Goal: Task Accomplishment & Management: Manage account settings

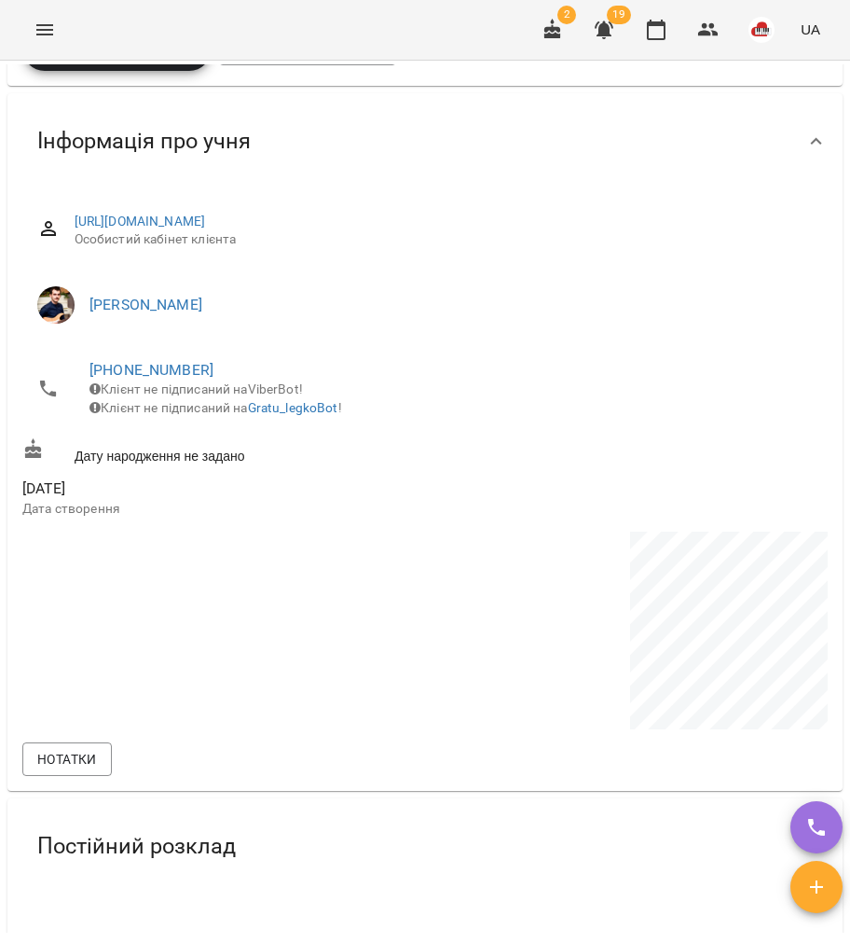
scroll to position [497, 0]
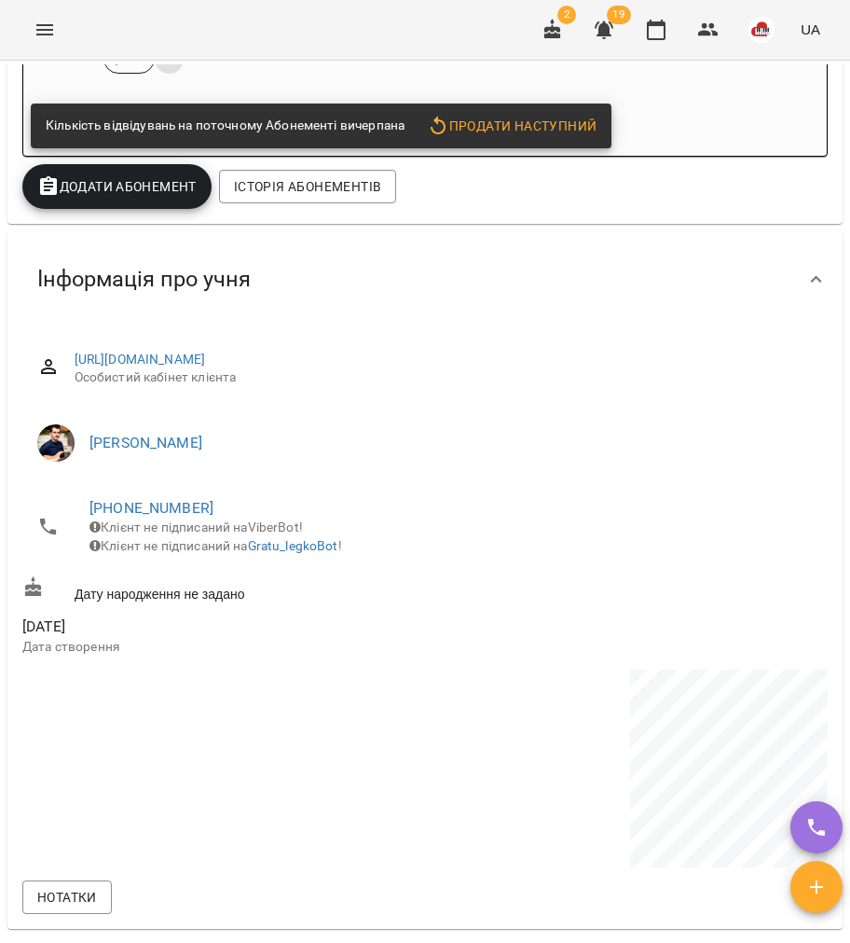
click at [153, 498] on li "+380663181863 Клієнт не підписаний на ViberBot! Клієнт не підписаний на Gratu_l…" at bounding box center [425, 526] width 806 height 85
click at [153, 506] on link "+380663181863" at bounding box center [152, 508] width 124 height 18
click at [224, 580] on img at bounding box center [228, 579] width 28 height 28
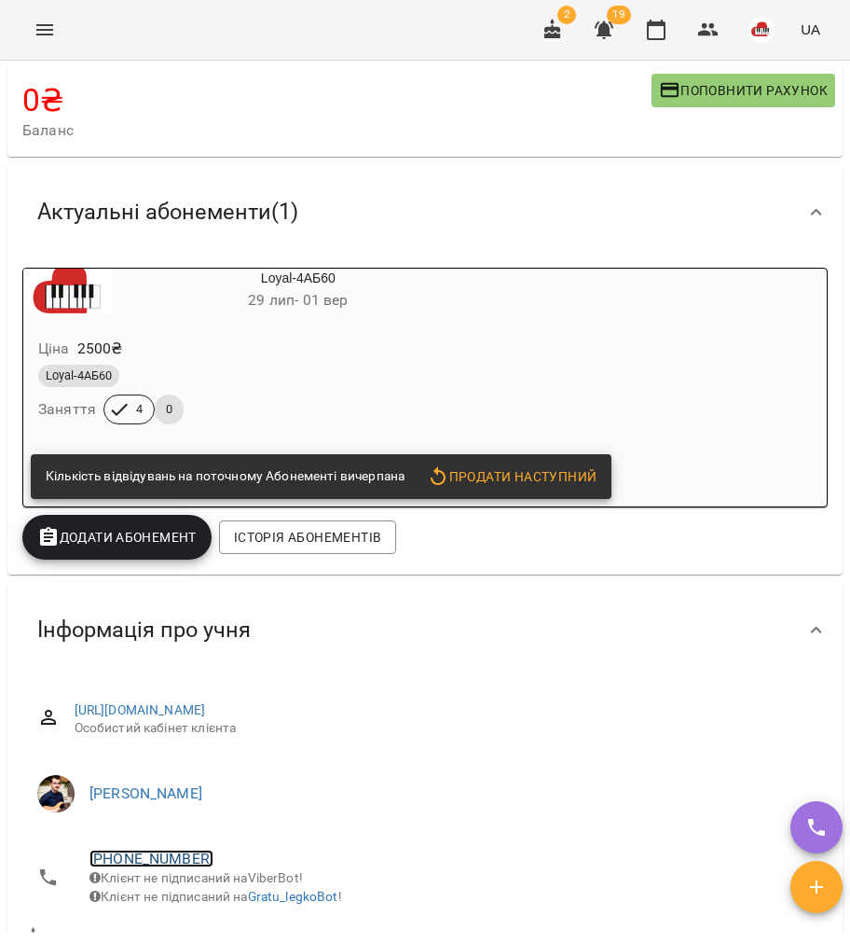
scroll to position [0, 0]
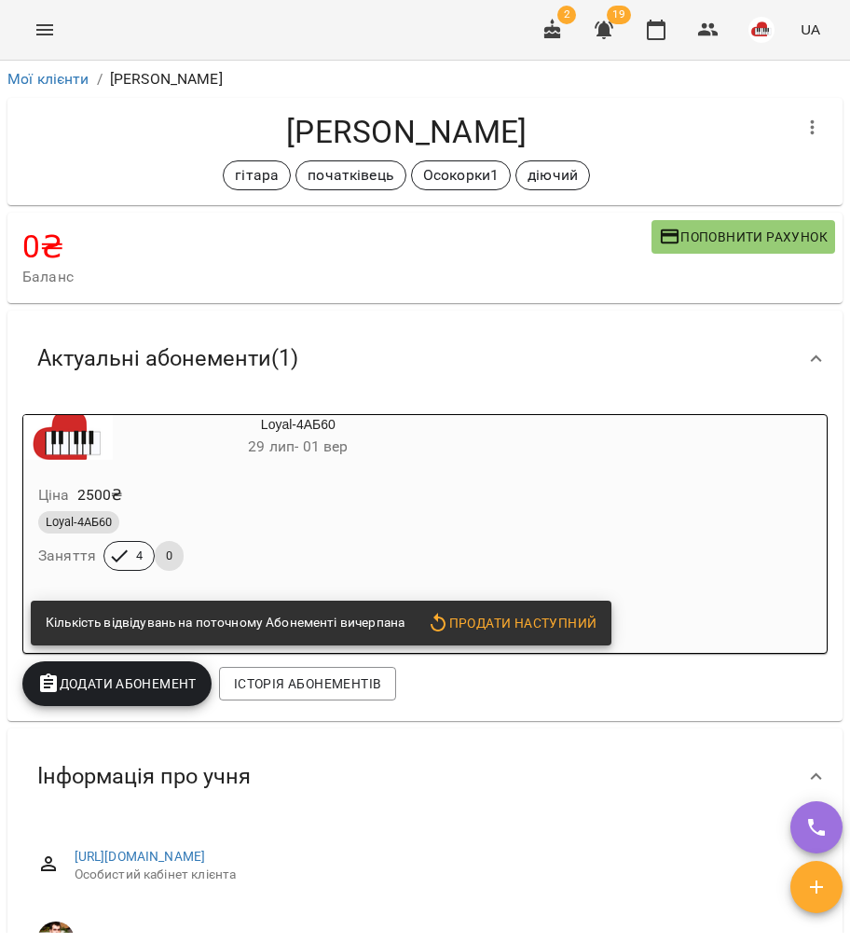
click at [435, 550] on div "Loyal-4АБ60 Заняття 4 0" at bounding box center [254, 540] width 438 height 67
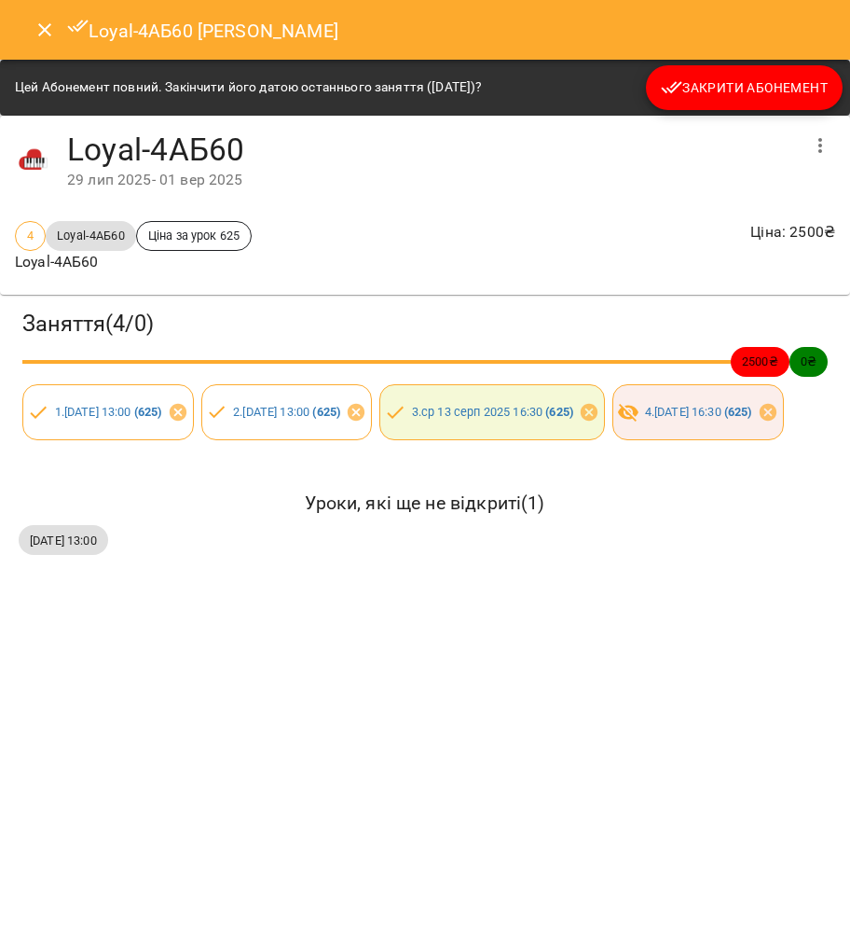
click at [742, 90] on span "Закрити Абонемент" at bounding box center [744, 87] width 167 height 22
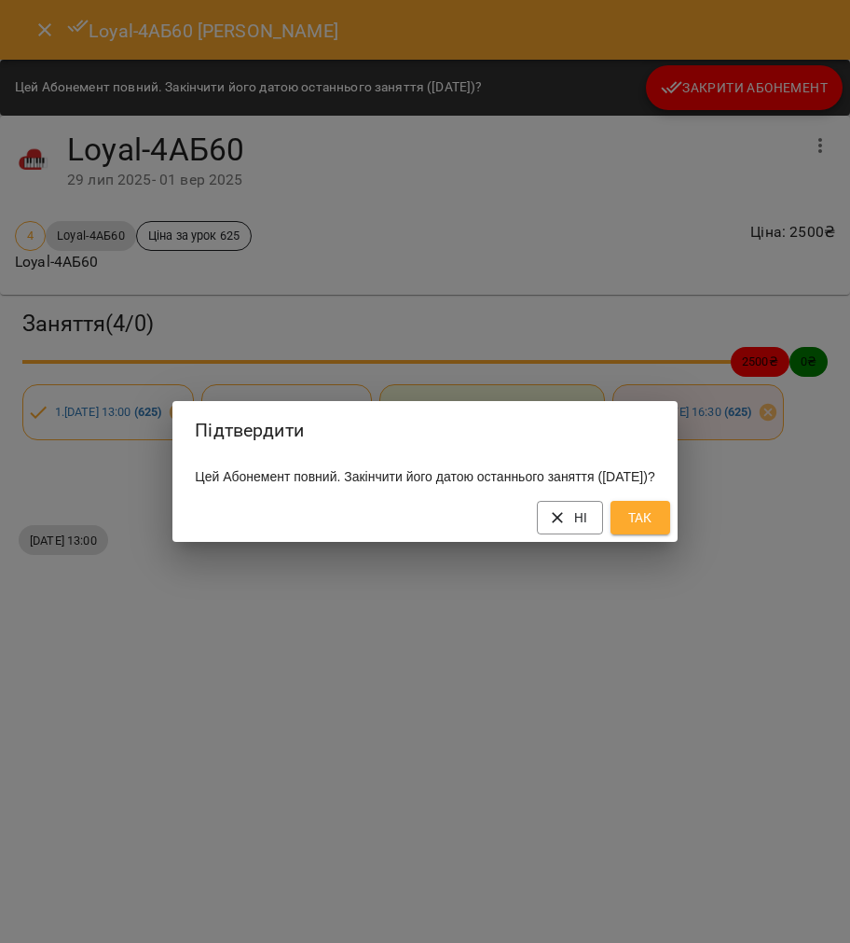
click at [670, 532] on button "Так" at bounding box center [641, 518] width 60 height 34
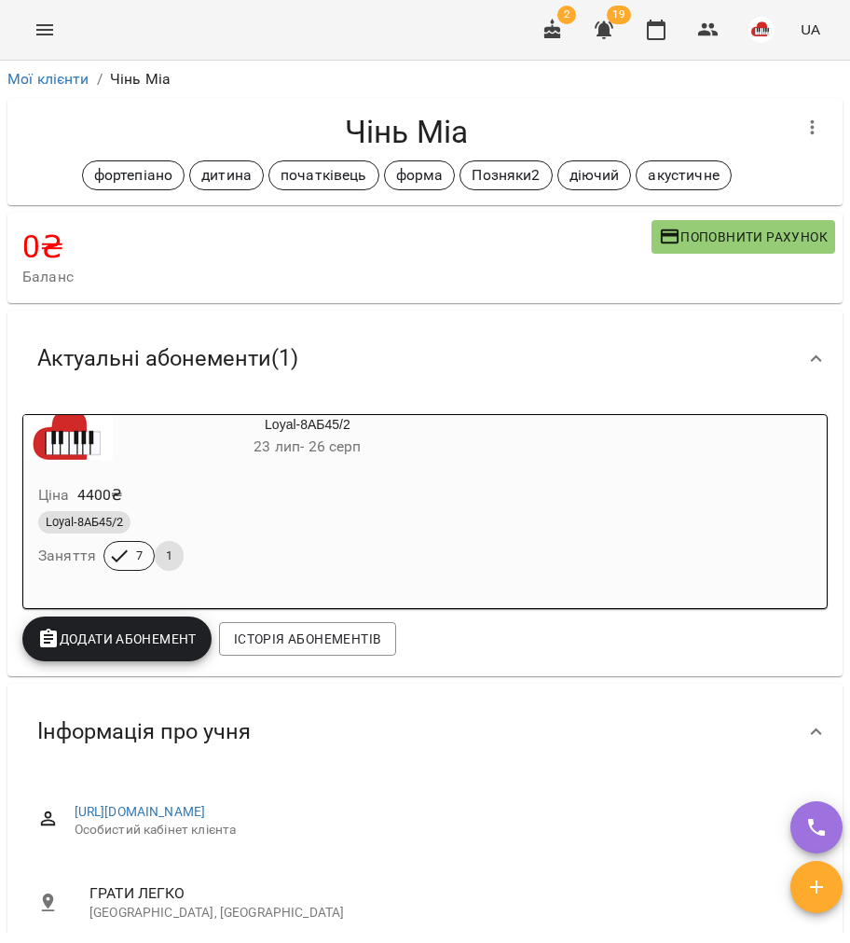
scroll to position [497, 0]
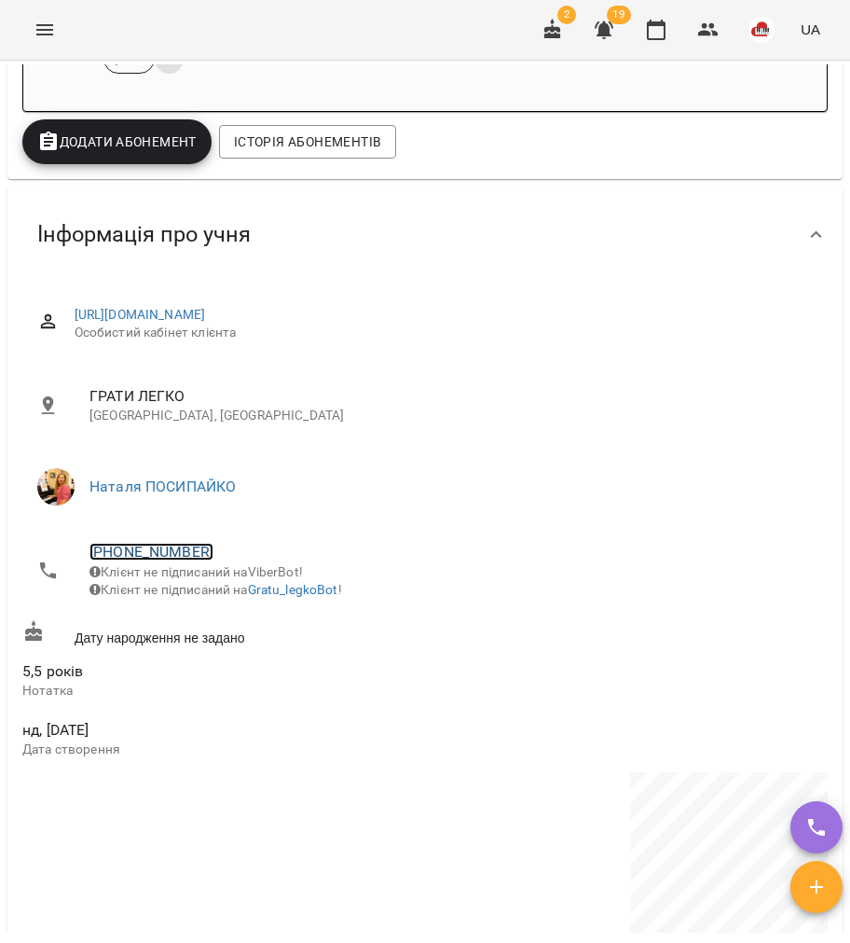
click at [162, 555] on link "[PHONE_NUMBER]" at bounding box center [152, 552] width 124 height 18
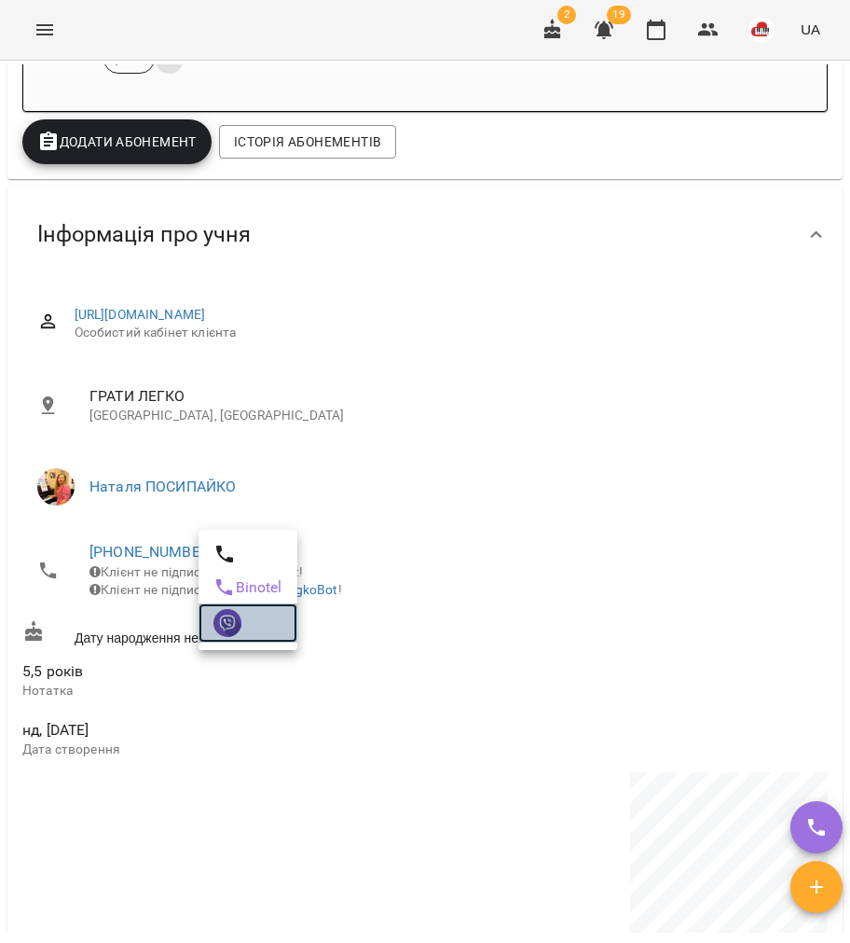
click at [223, 629] on img at bounding box center [228, 623] width 28 height 28
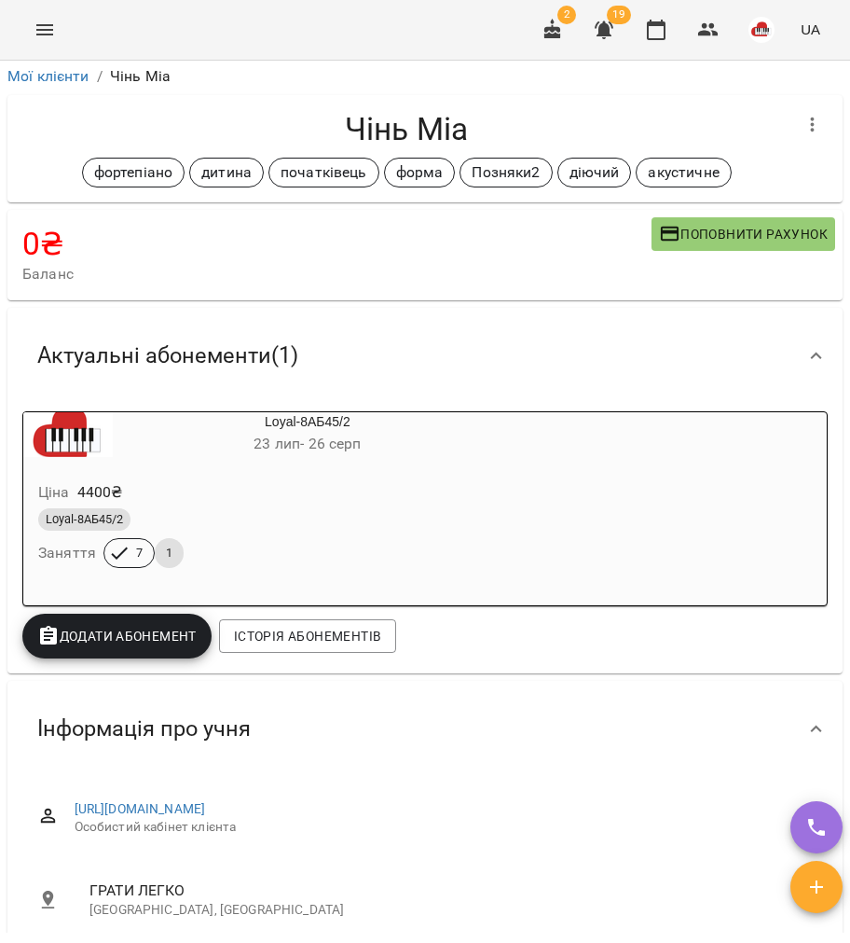
scroll to position [0, 0]
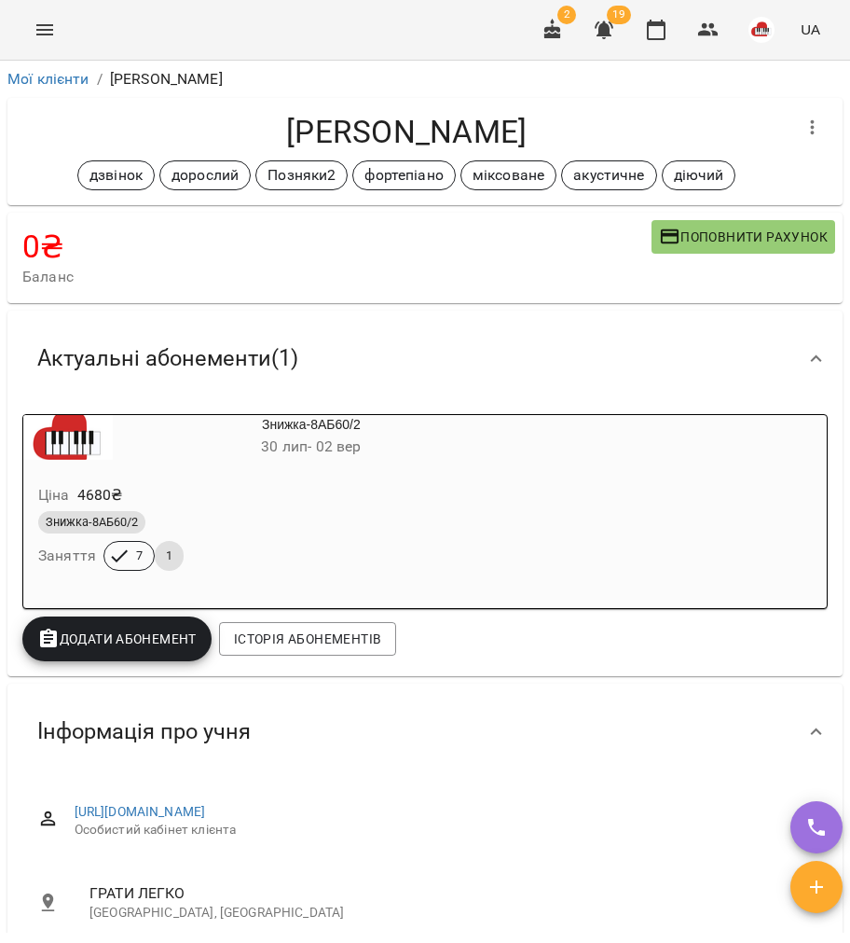
scroll to position [621, 0]
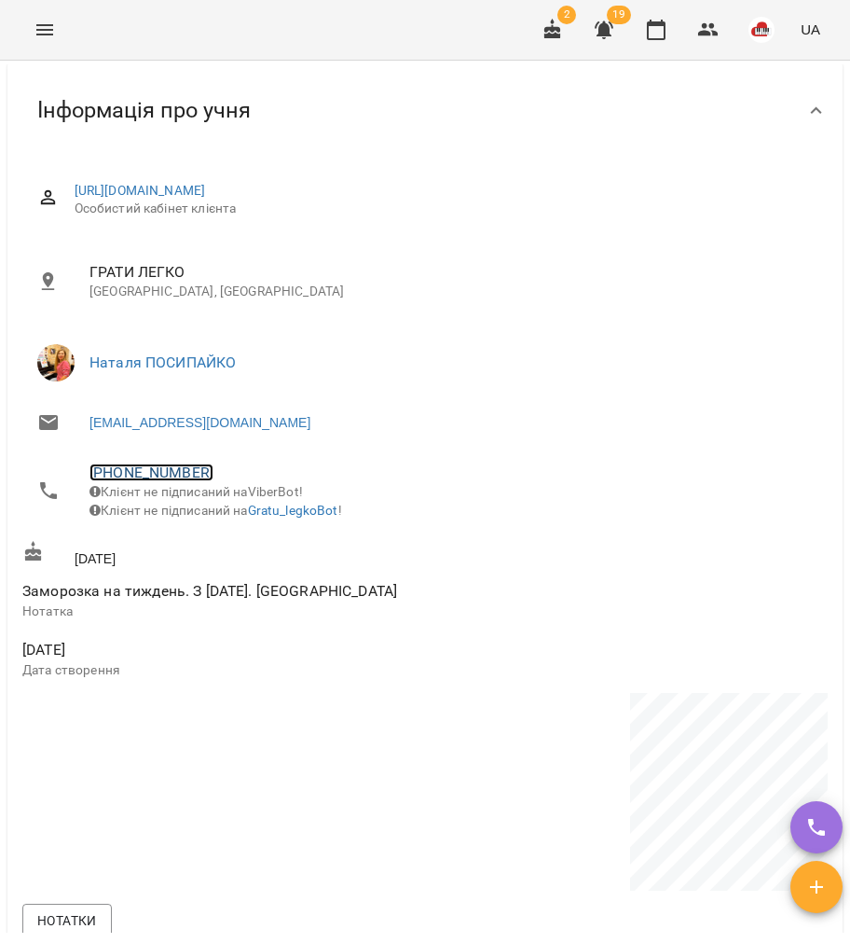
click at [125, 479] on link "[PHONE_NUMBER]" at bounding box center [152, 472] width 124 height 18
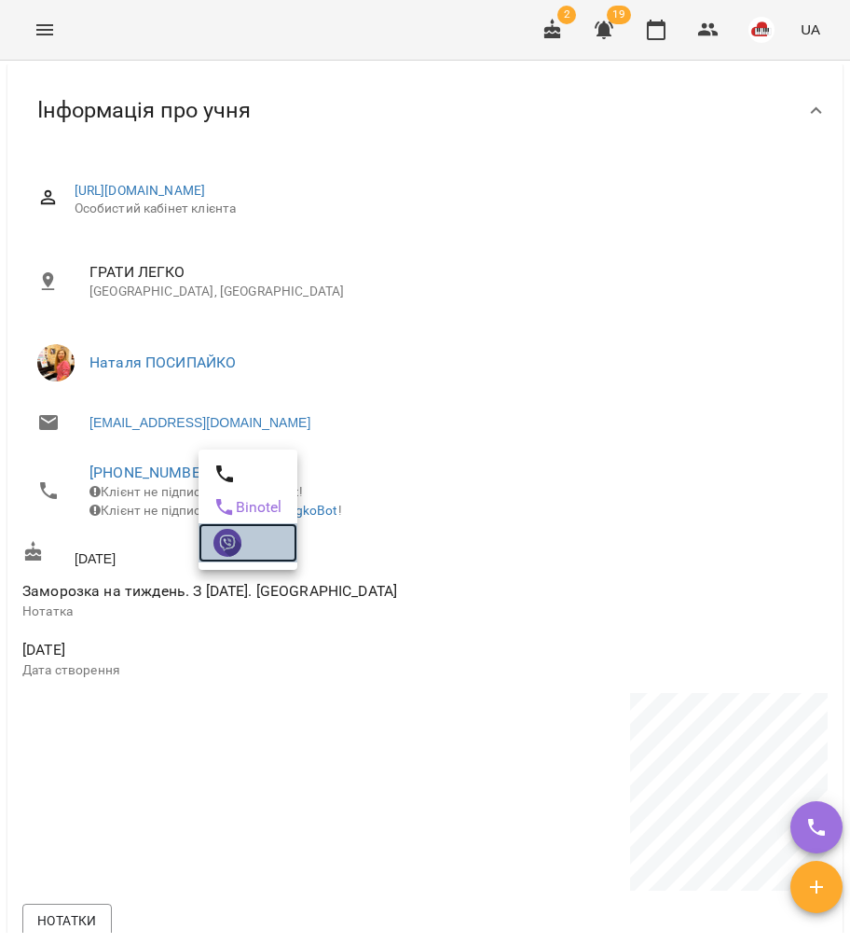
click at [218, 544] on img at bounding box center [228, 543] width 28 height 28
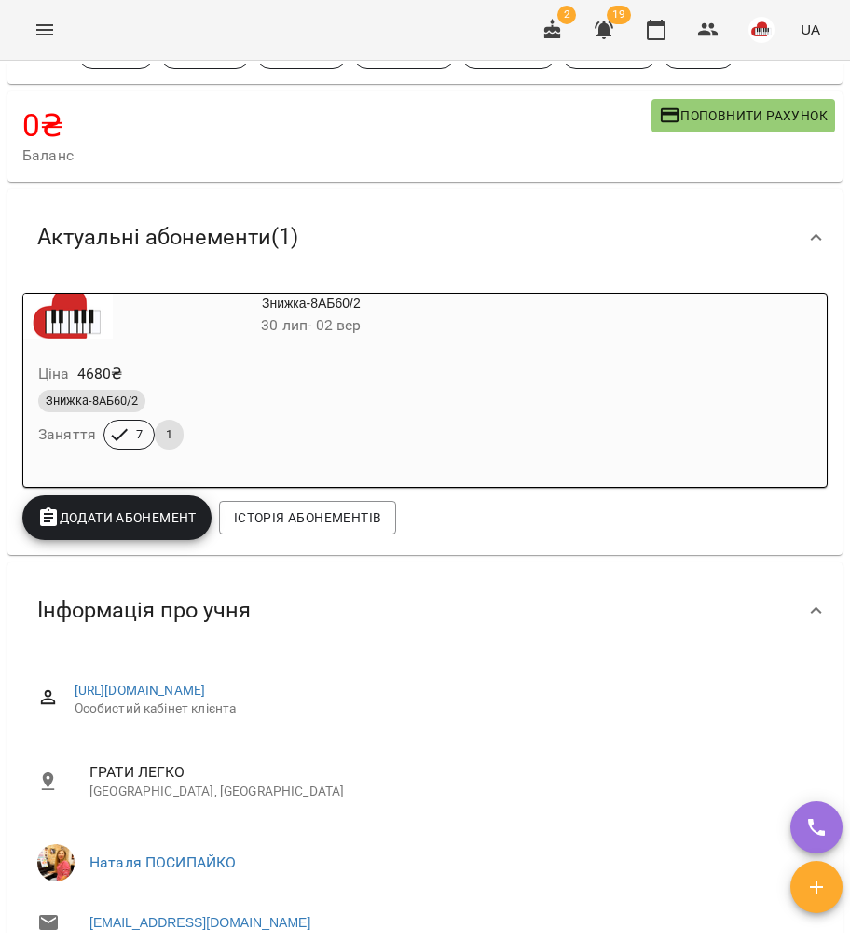
scroll to position [0, 0]
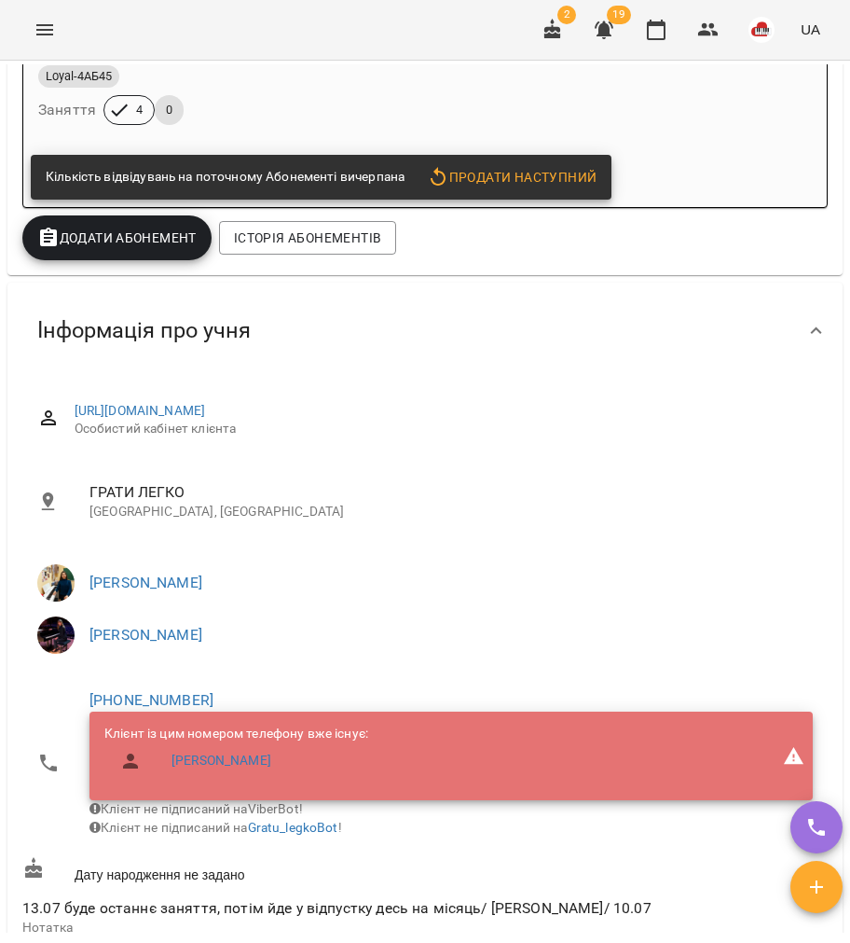
scroll to position [621, 0]
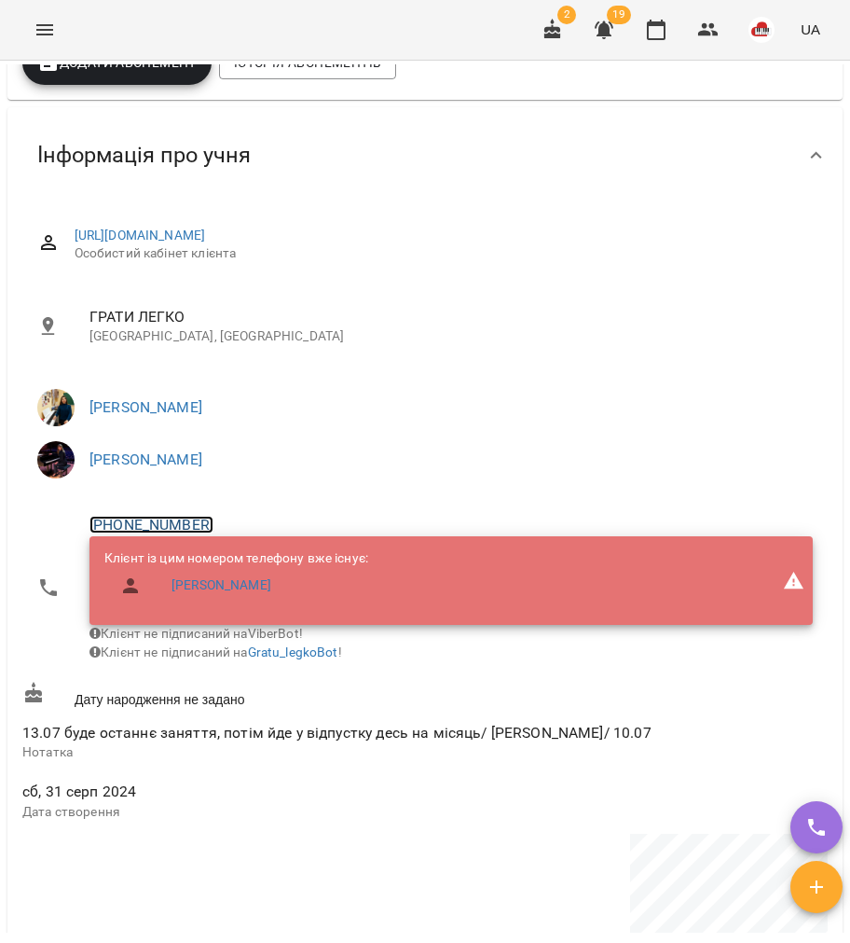
click at [145, 527] on link "+380977203542" at bounding box center [152, 525] width 124 height 18
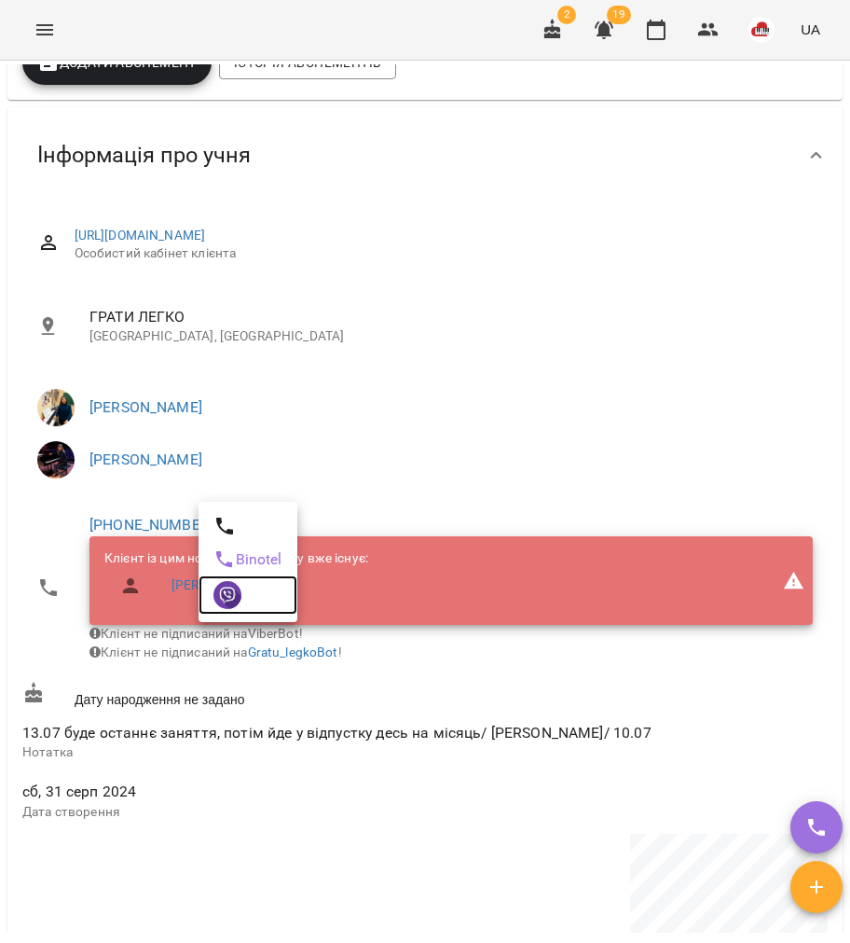
click at [226, 608] on img at bounding box center [228, 595] width 28 height 28
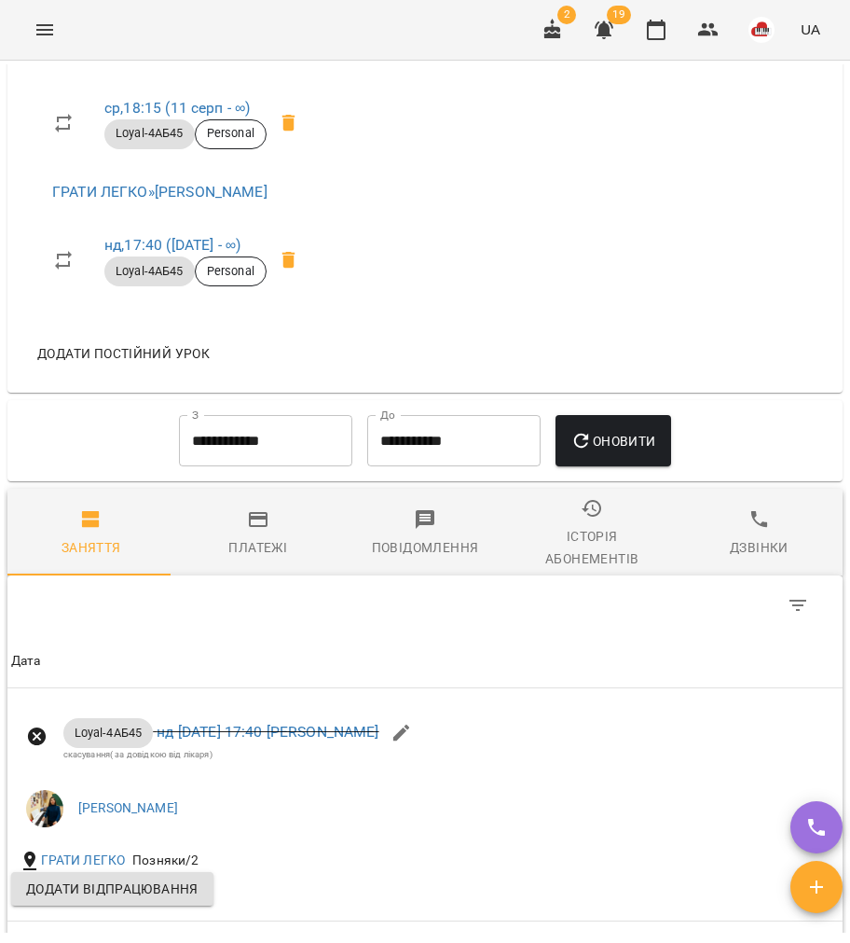
scroll to position [1865, 0]
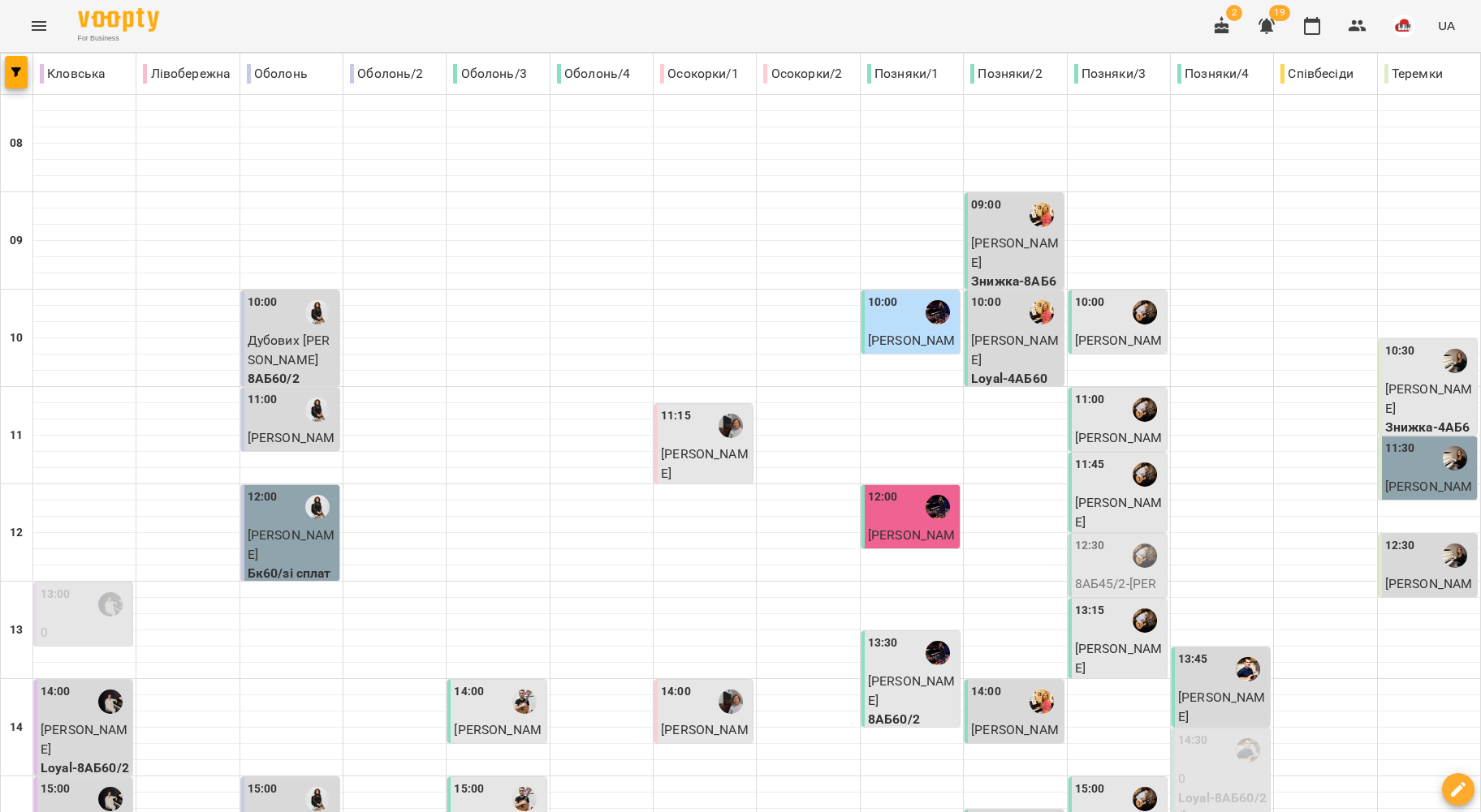
scroll to position [655, 0]
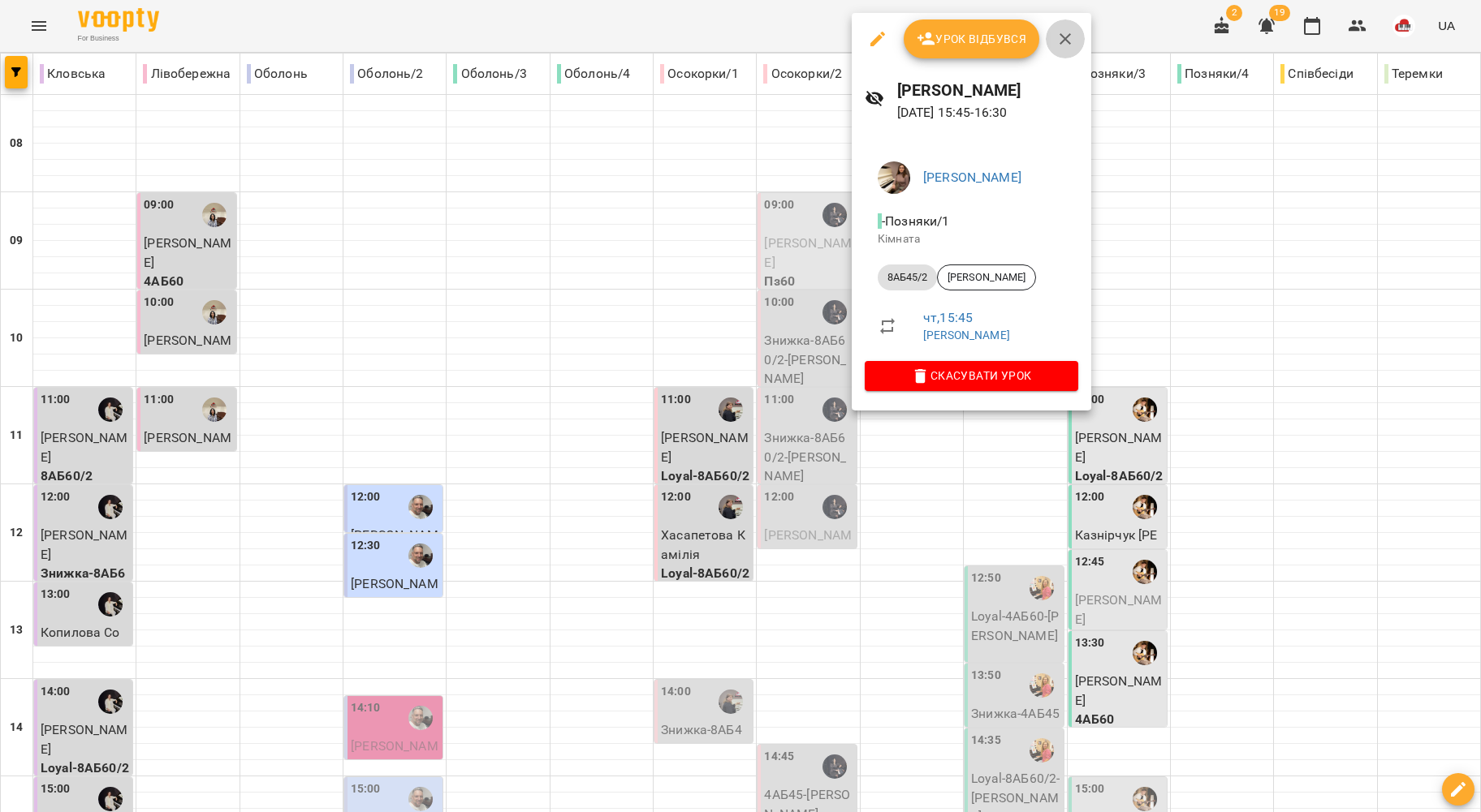
click at [1064, 30] on icon "button" at bounding box center [1065, 39] width 19 height 19
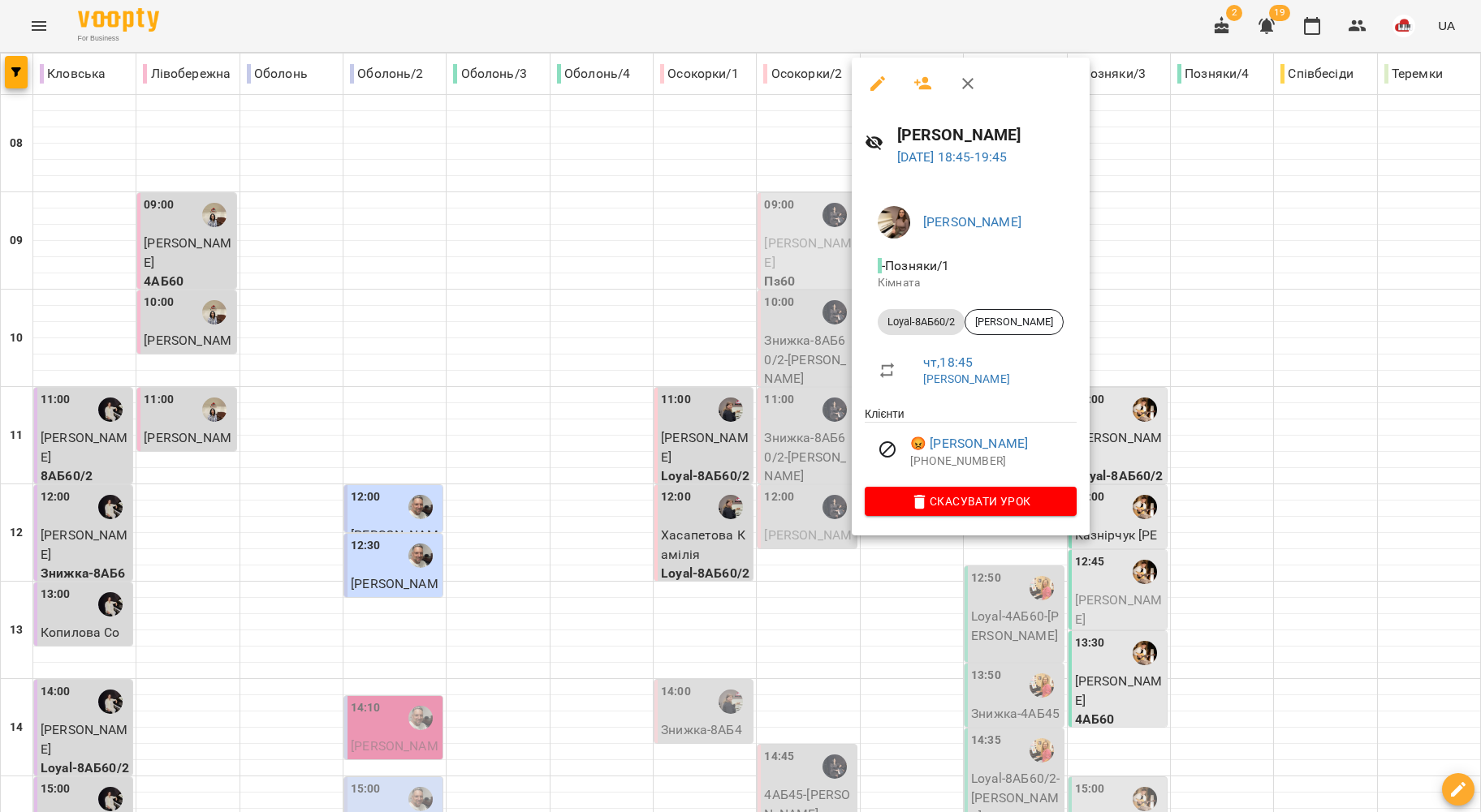
click at [959, 83] on icon "button" at bounding box center [967, 84] width 19 height 19
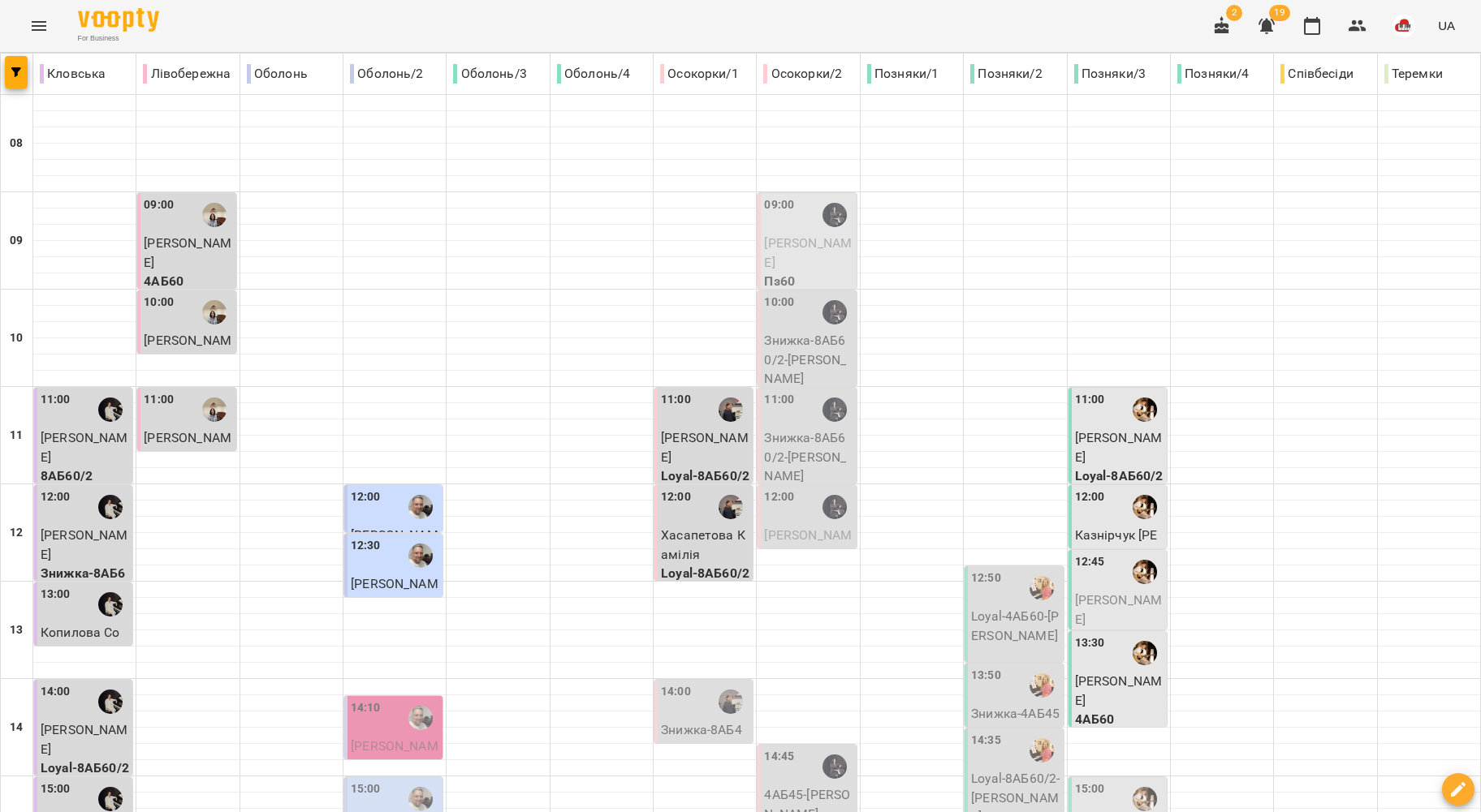
scroll to position [0, 0]
click at [31, 10] on button "Menu" at bounding box center [38, 25] width 39 height 39
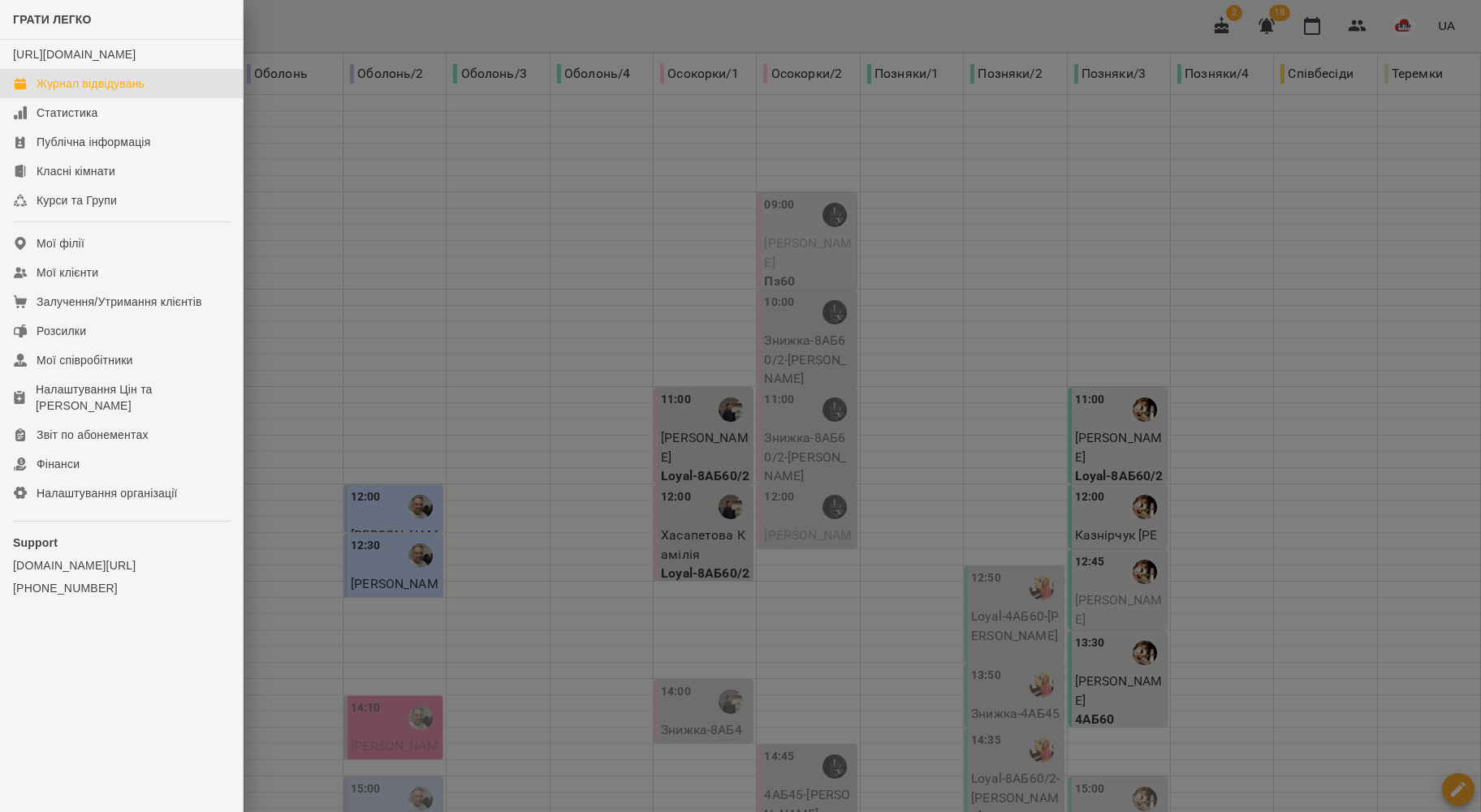
click at [547, 52] on div at bounding box center [740, 406] width 1481 height 812
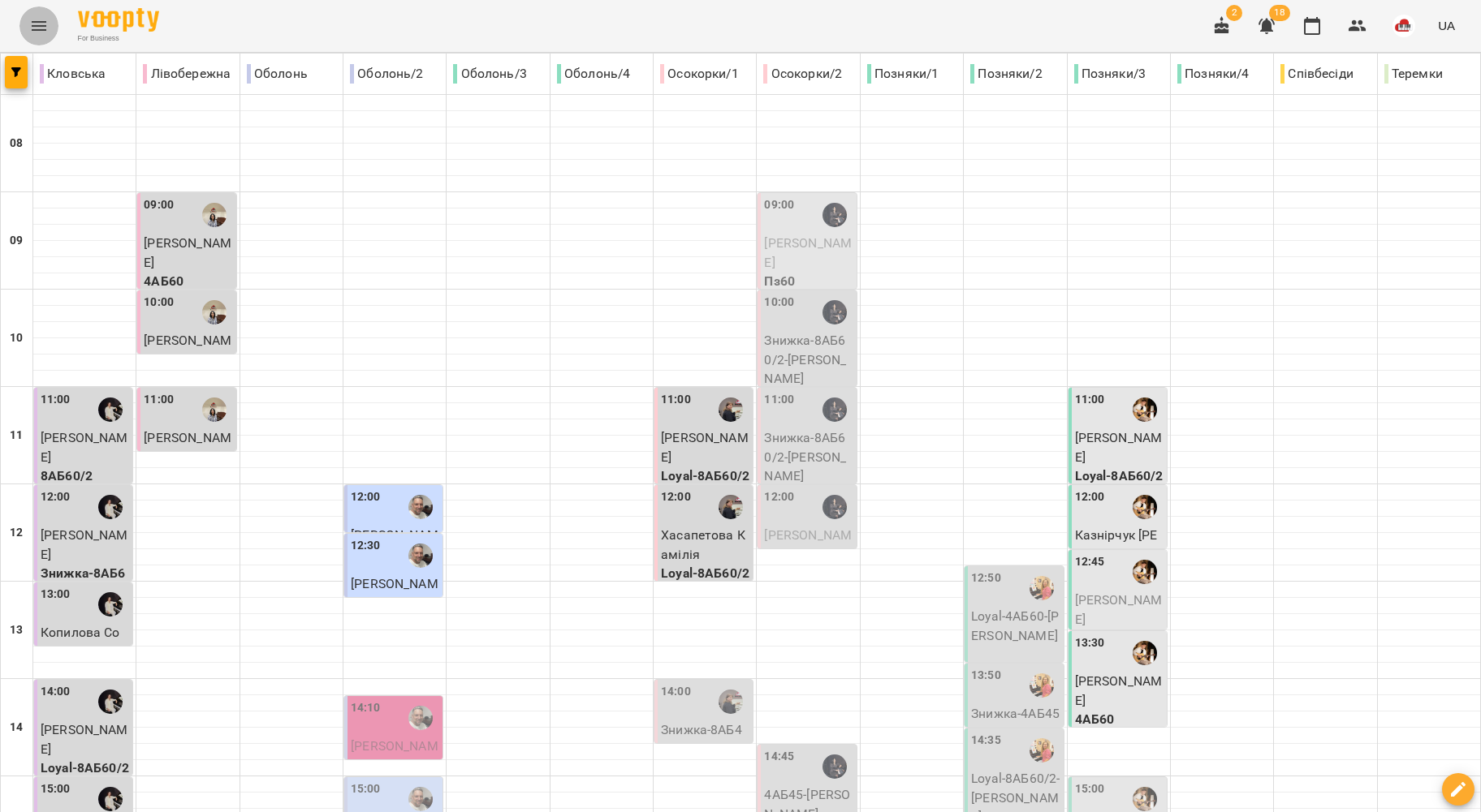
click at [28, 39] on button "Menu" at bounding box center [38, 25] width 39 height 39
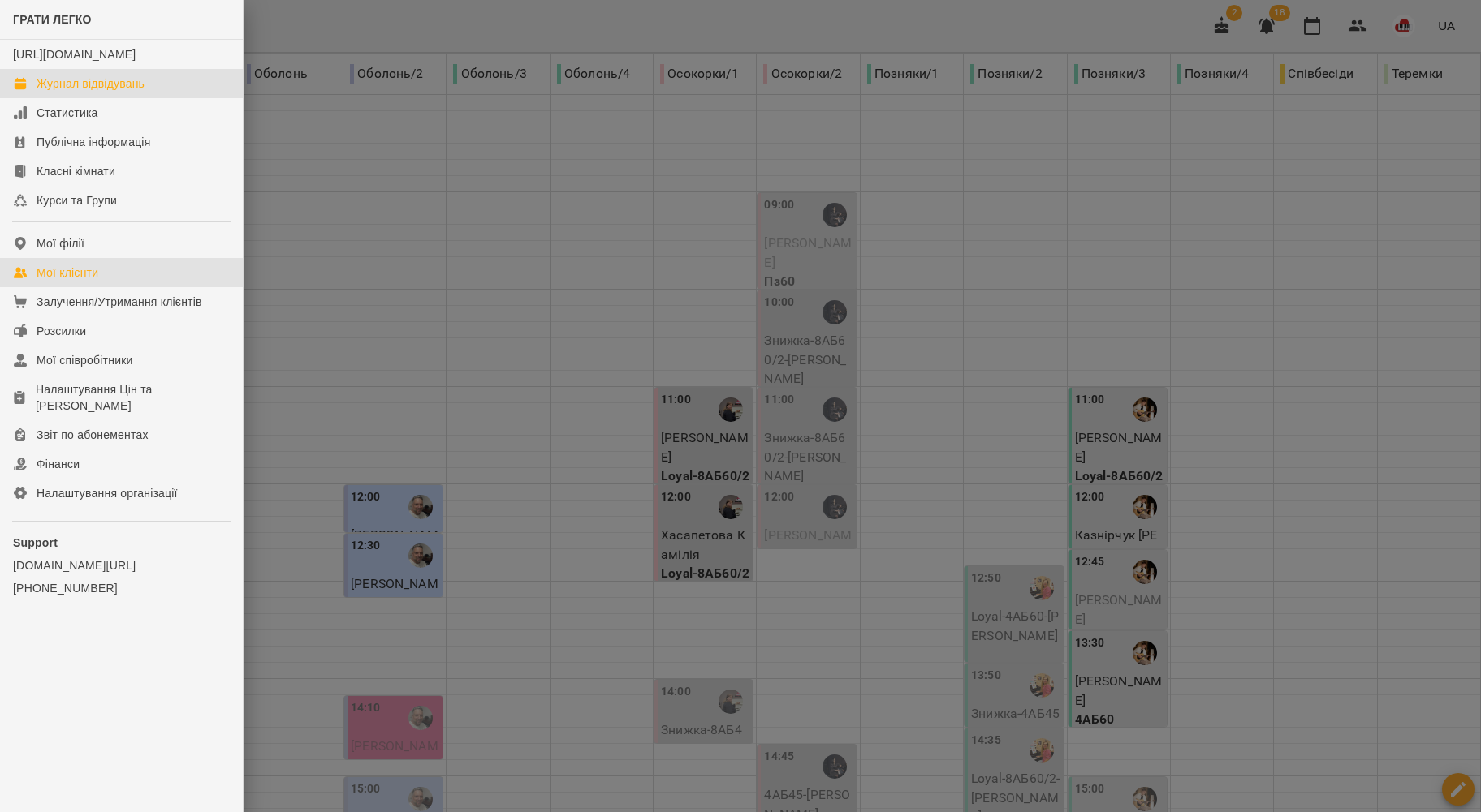
click at [37, 281] on div "Мої клієнти" at bounding box center [67, 272] width 62 height 17
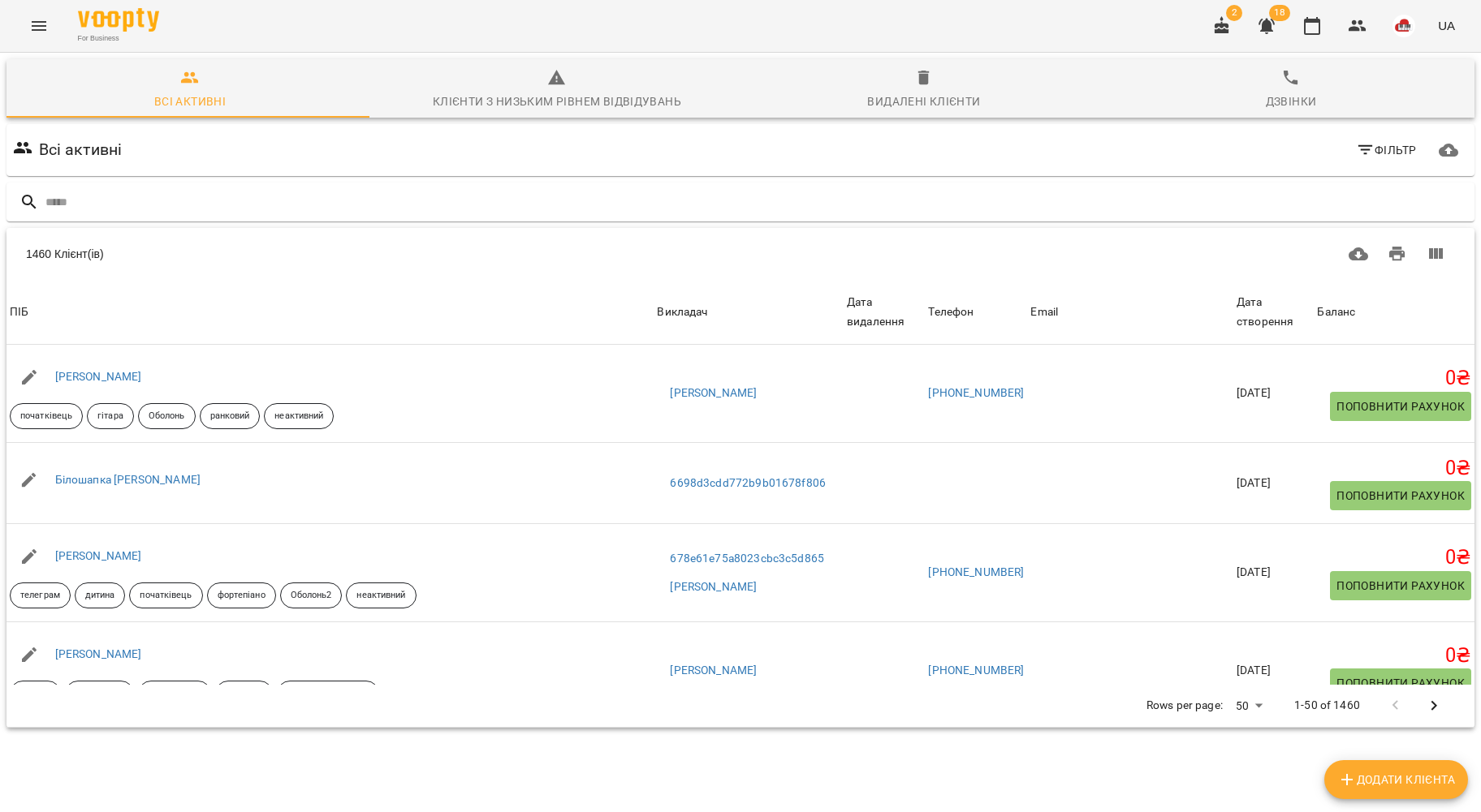
click at [24, 7] on div "For Business 2 18 UA" at bounding box center [740, 26] width 1481 height 52
click at [38, 23] on icon "Menu" at bounding box center [38, 25] width 15 height 10
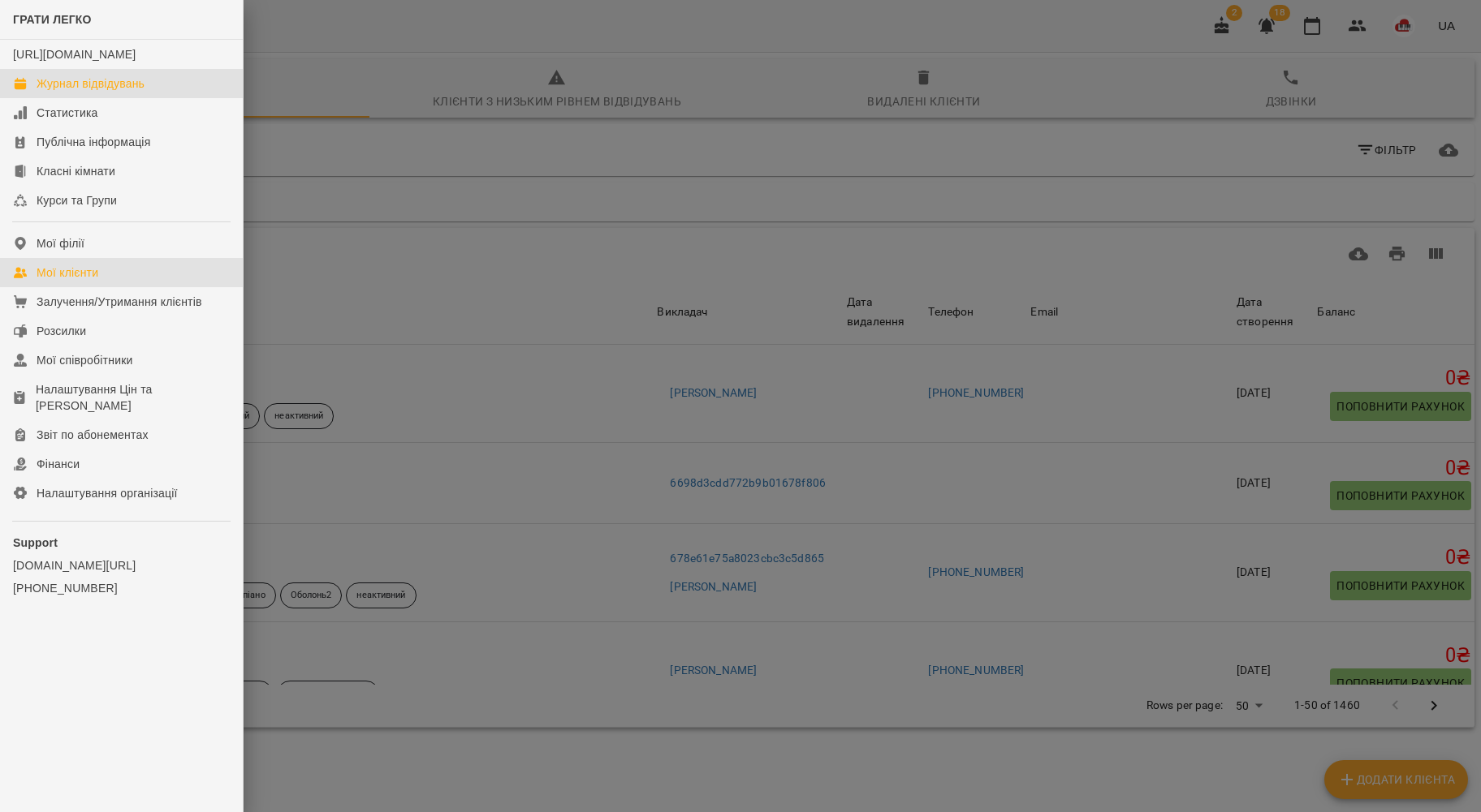
click at [130, 91] on div "Журнал відвідувань" at bounding box center [91, 84] width 108 height 17
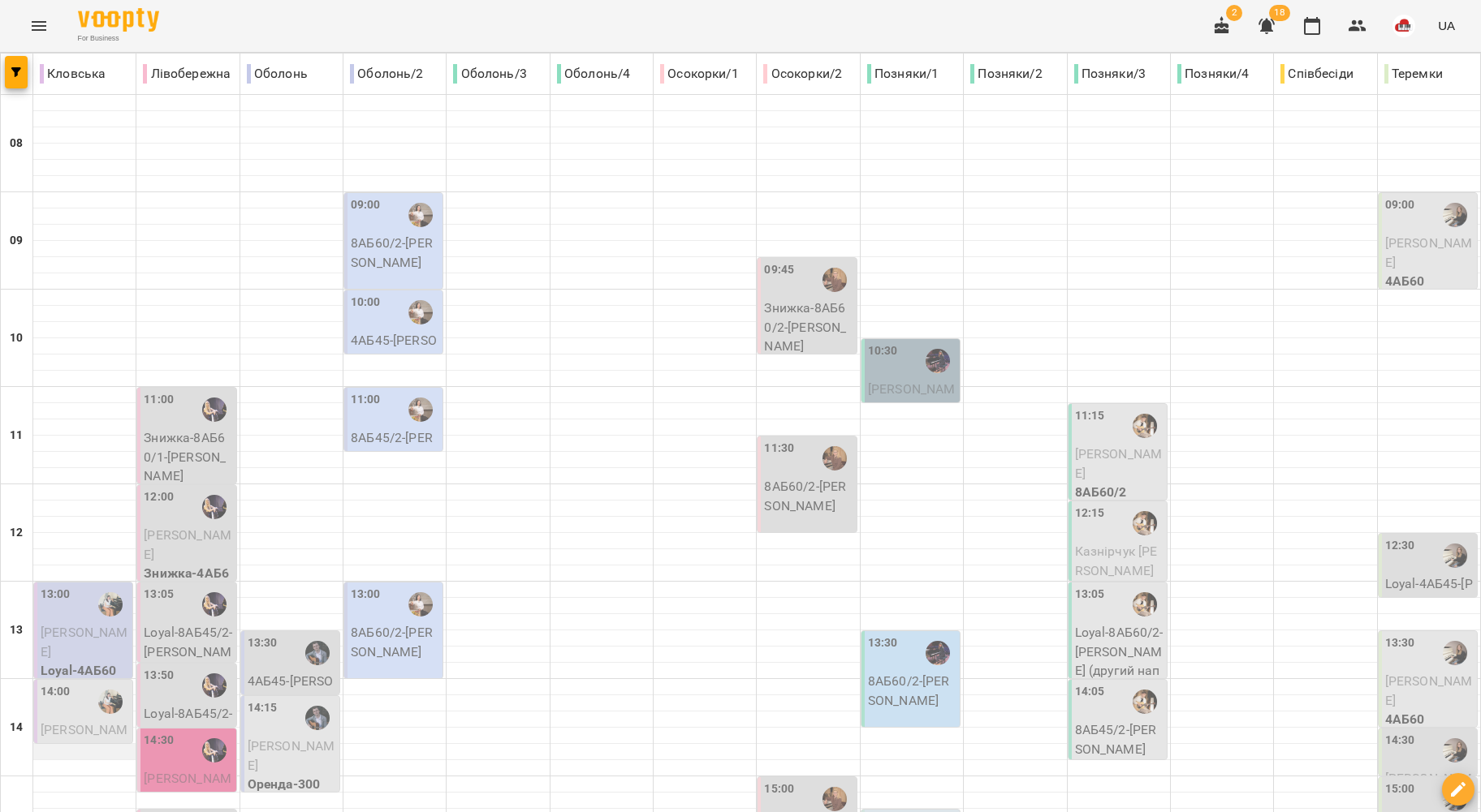
scroll to position [433, 0]
click at [84, 623] on p "Марина Василенко" at bounding box center [85, 642] width 89 height 38
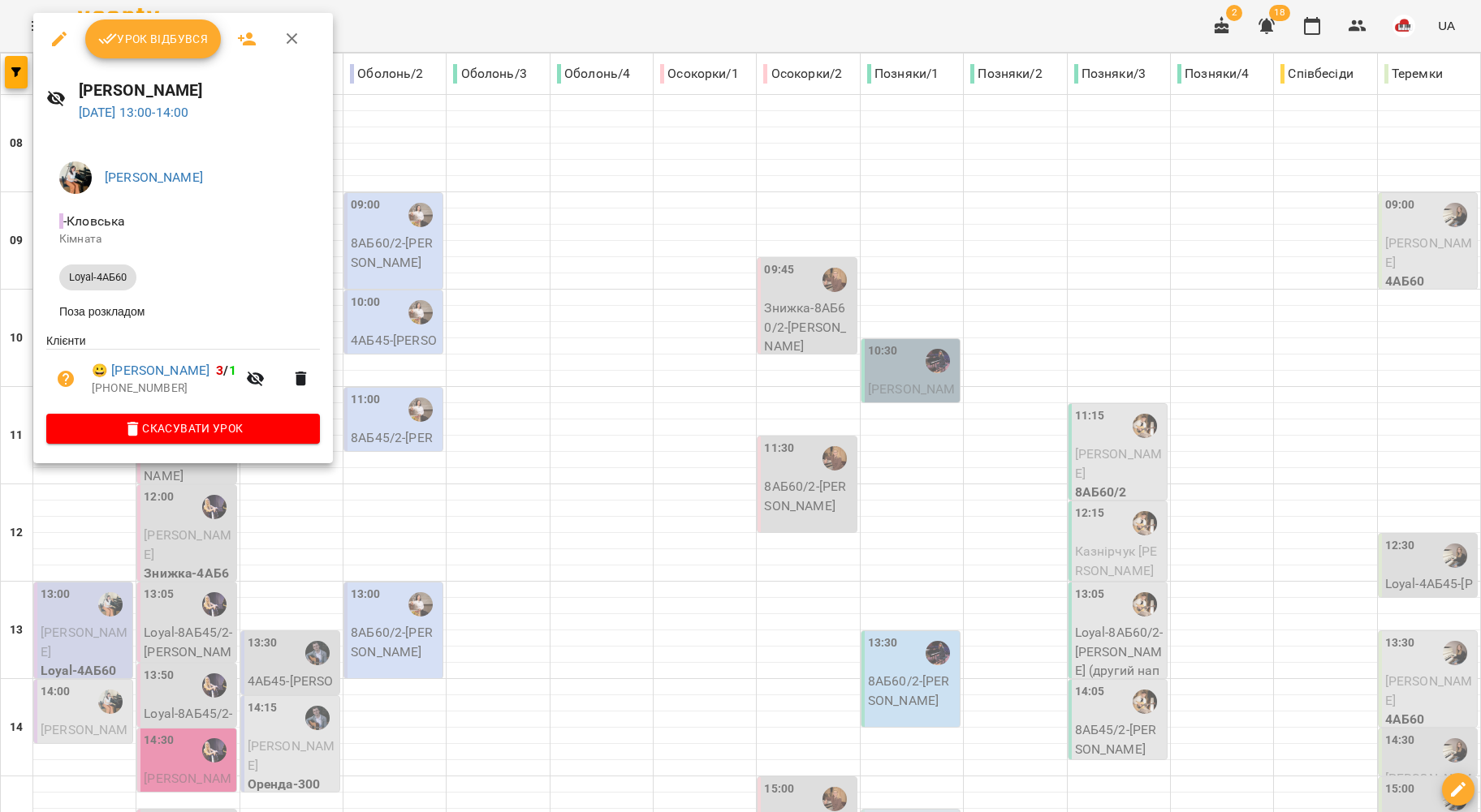
drag, startPoint x: 417, startPoint y: 340, endPoint x: 13, endPoint y: 439, distance: 416.0
click at [413, 340] on div at bounding box center [740, 406] width 1481 height 812
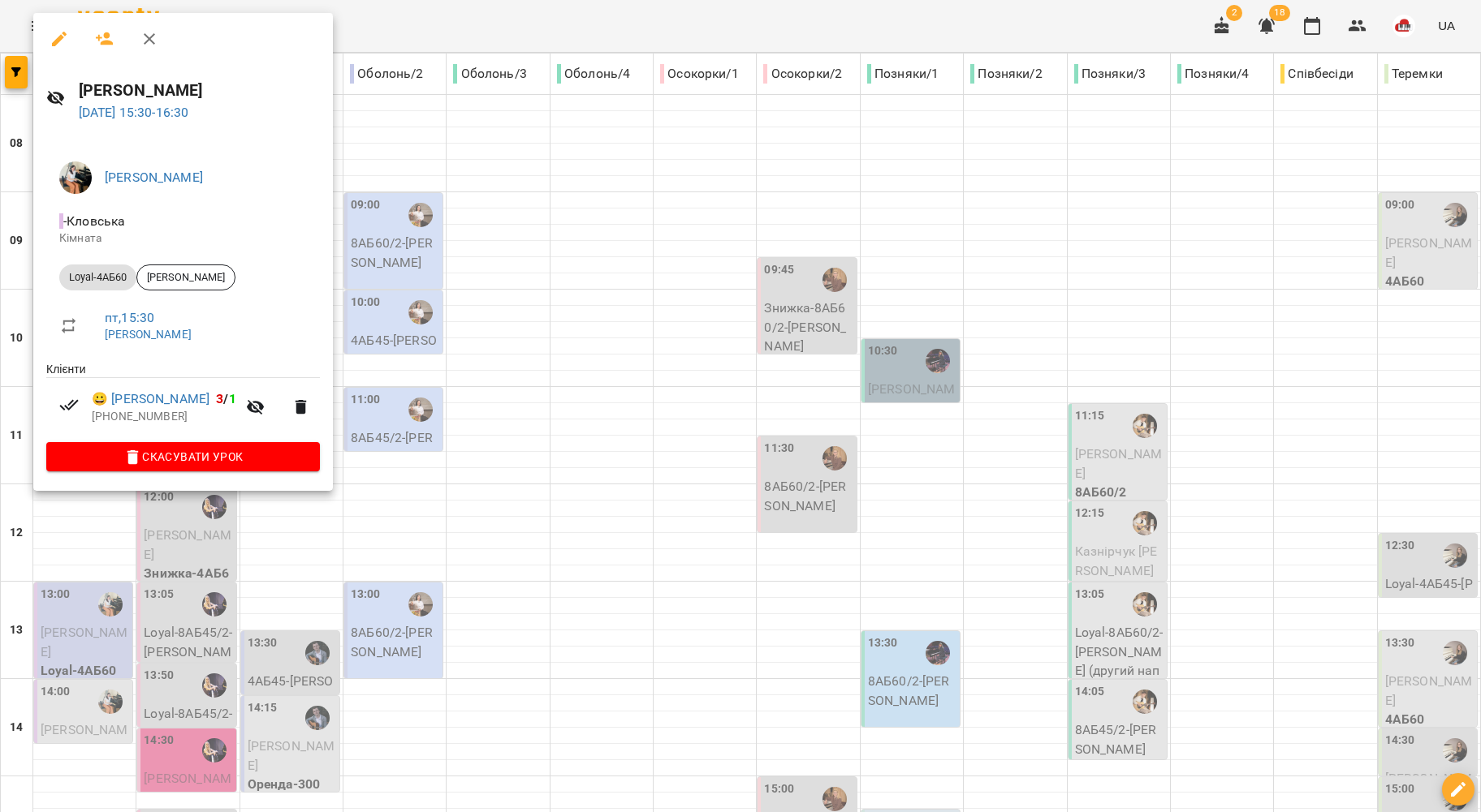
click at [510, 394] on div at bounding box center [740, 406] width 1481 height 812
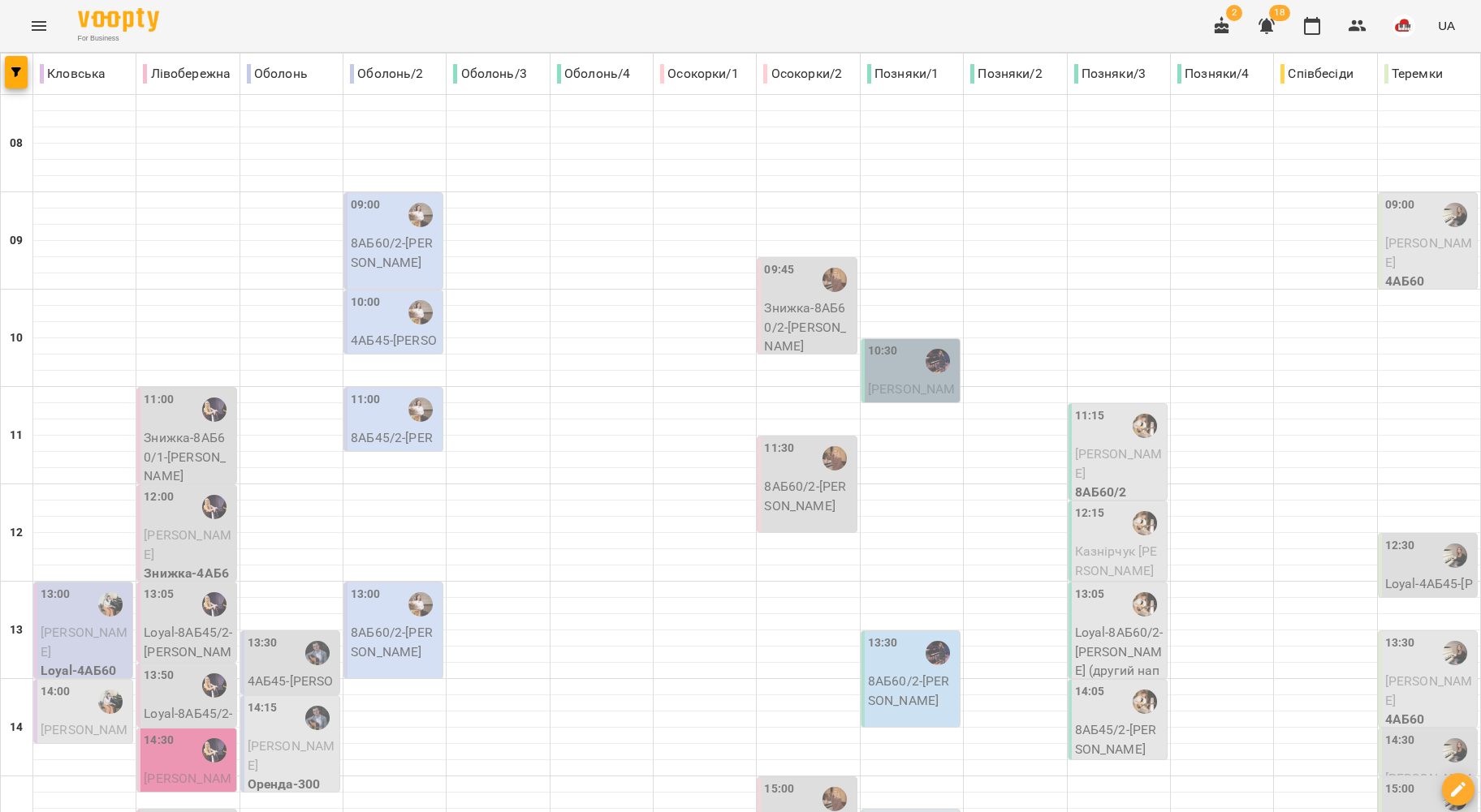
scroll to position [108, 0]
click at [89, 625] on span "Марина Василенко" at bounding box center [84, 642] width 88 height 35
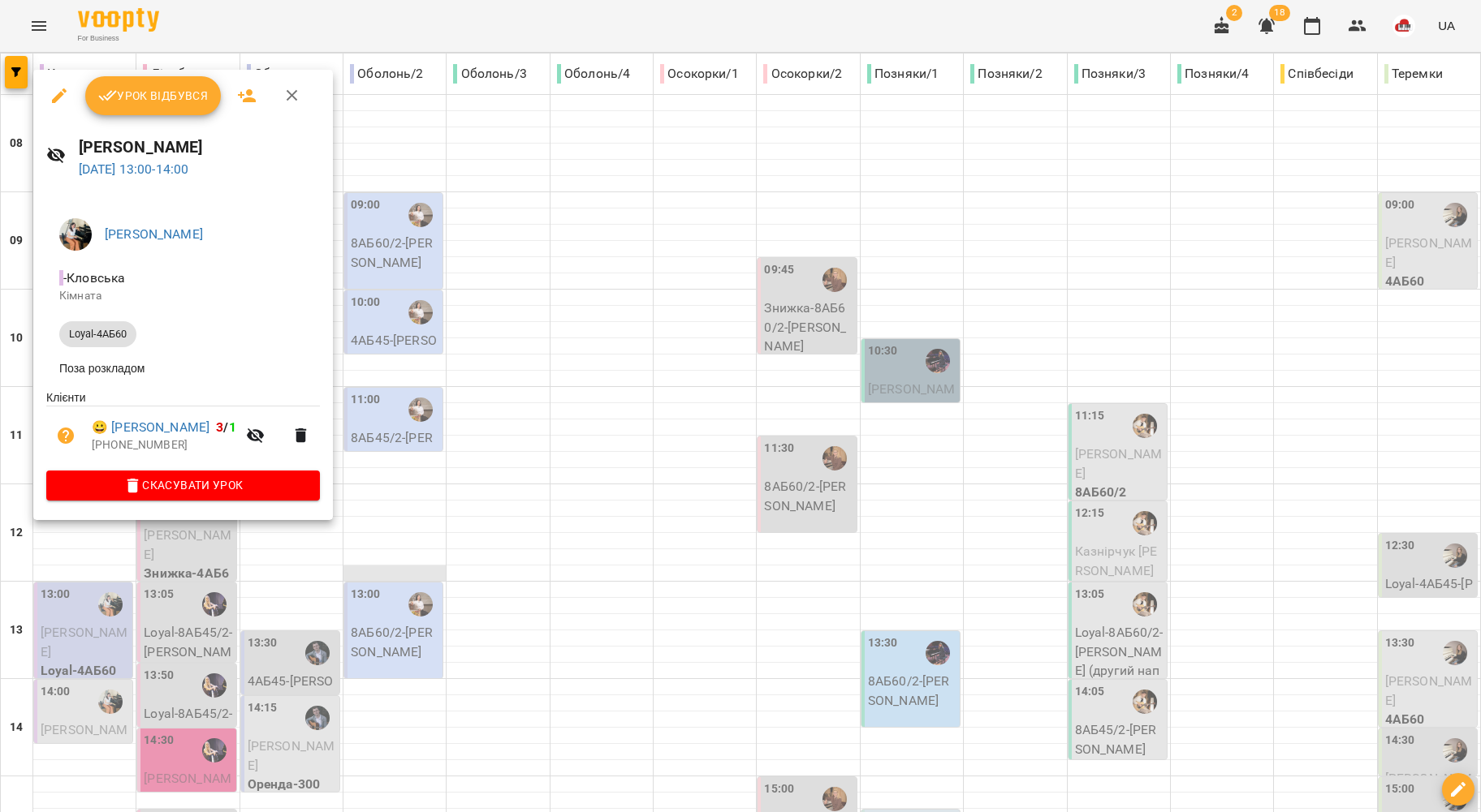
click at [587, 426] on div at bounding box center [740, 406] width 1481 height 812
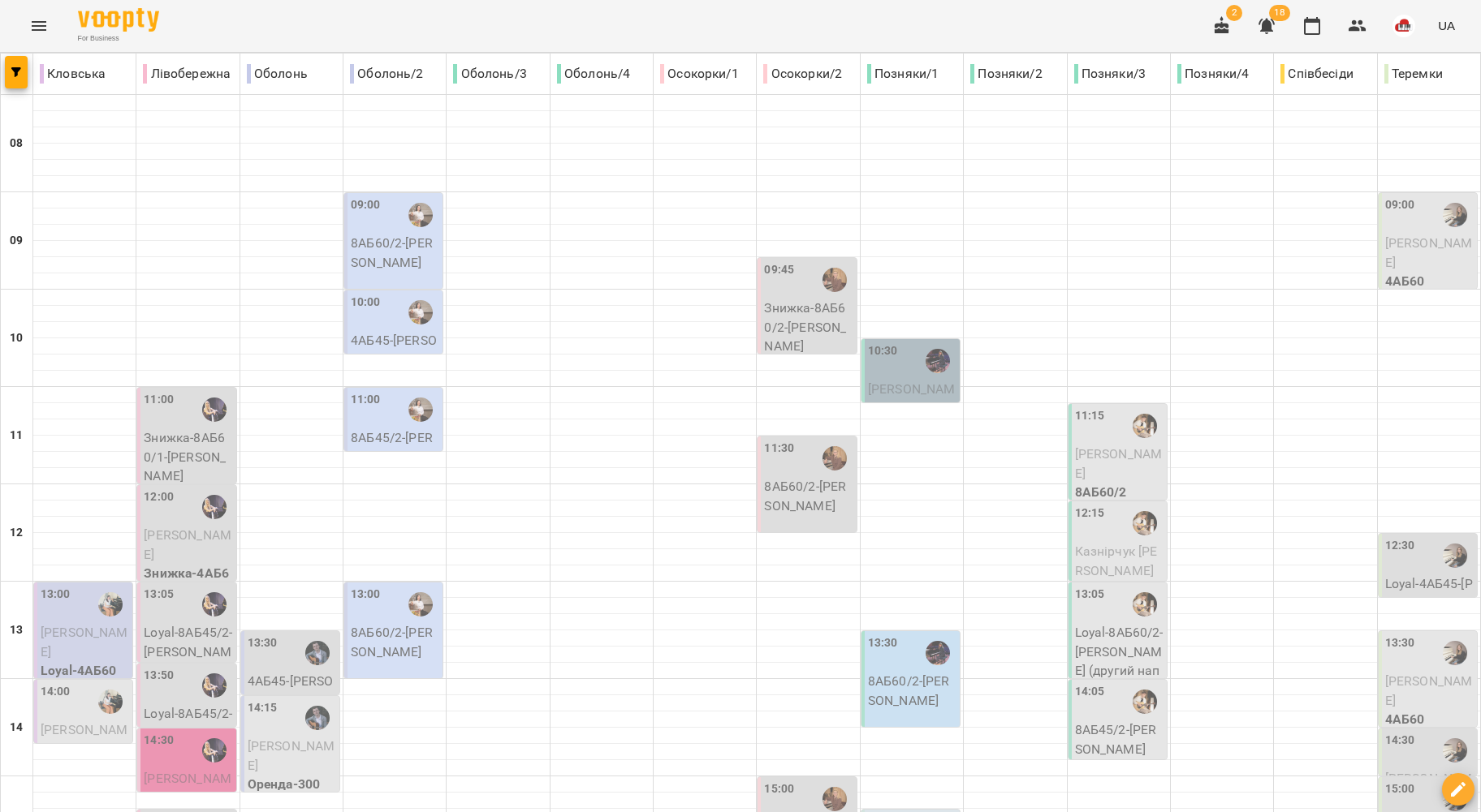
scroll to position [540, 0]
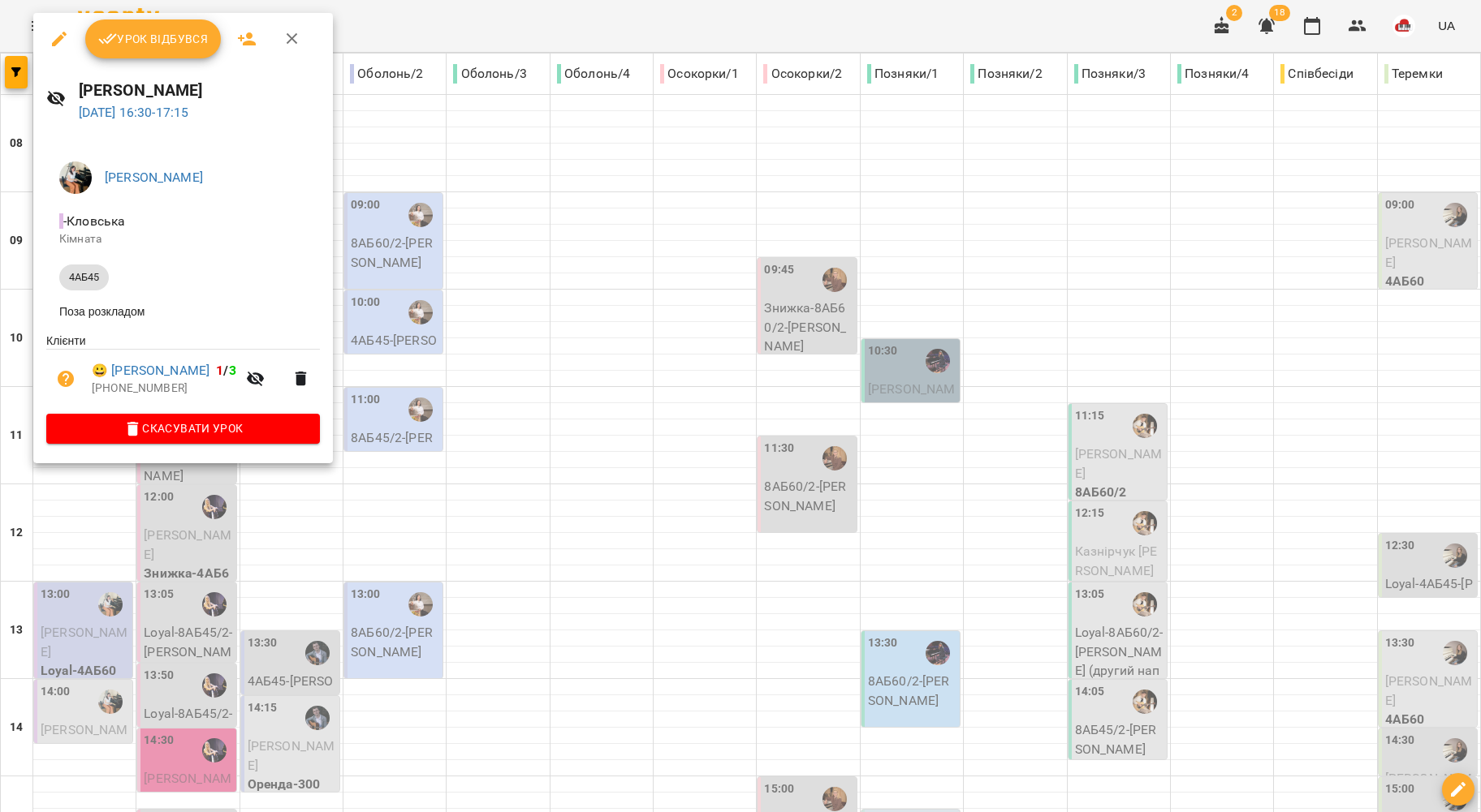
click at [548, 393] on div at bounding box center [740, 406] width 1481 height 812
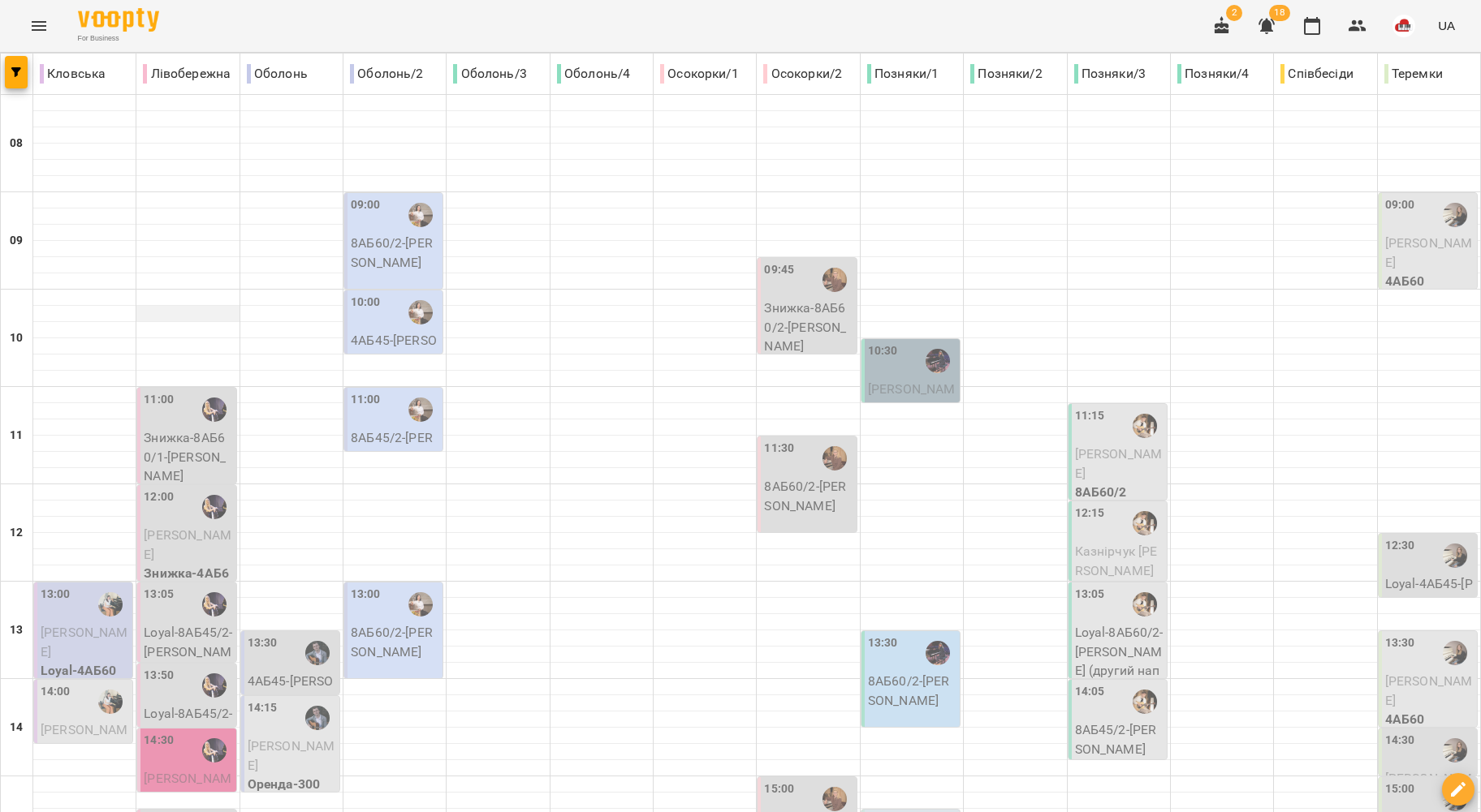
scroll to position [108, 0]
click at [186, 391] on div "11:00" at bounding box center [188, 409] width 89 height 37
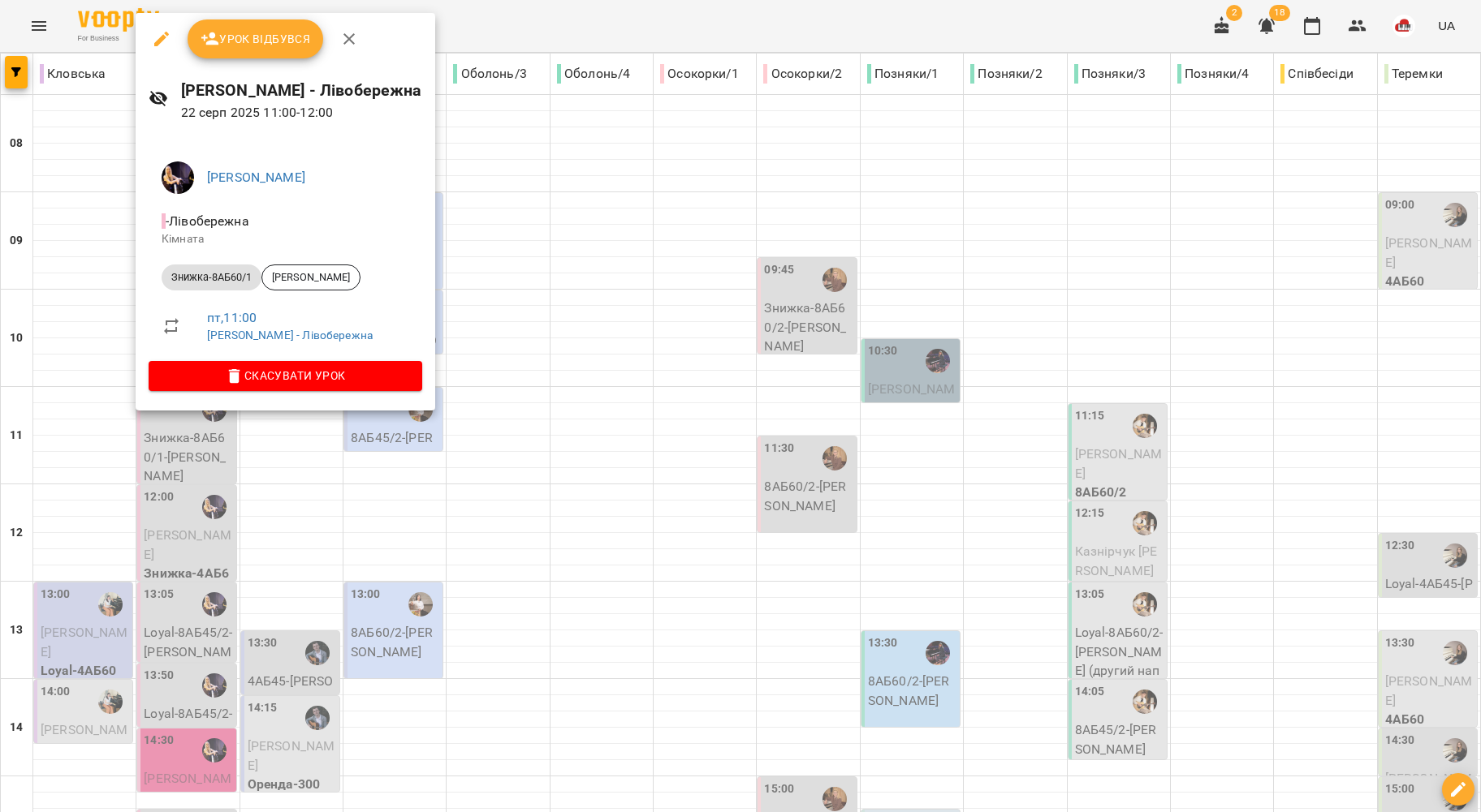
click at [75, 221] on div at bounding box center [740, 406] width 1481 height 812
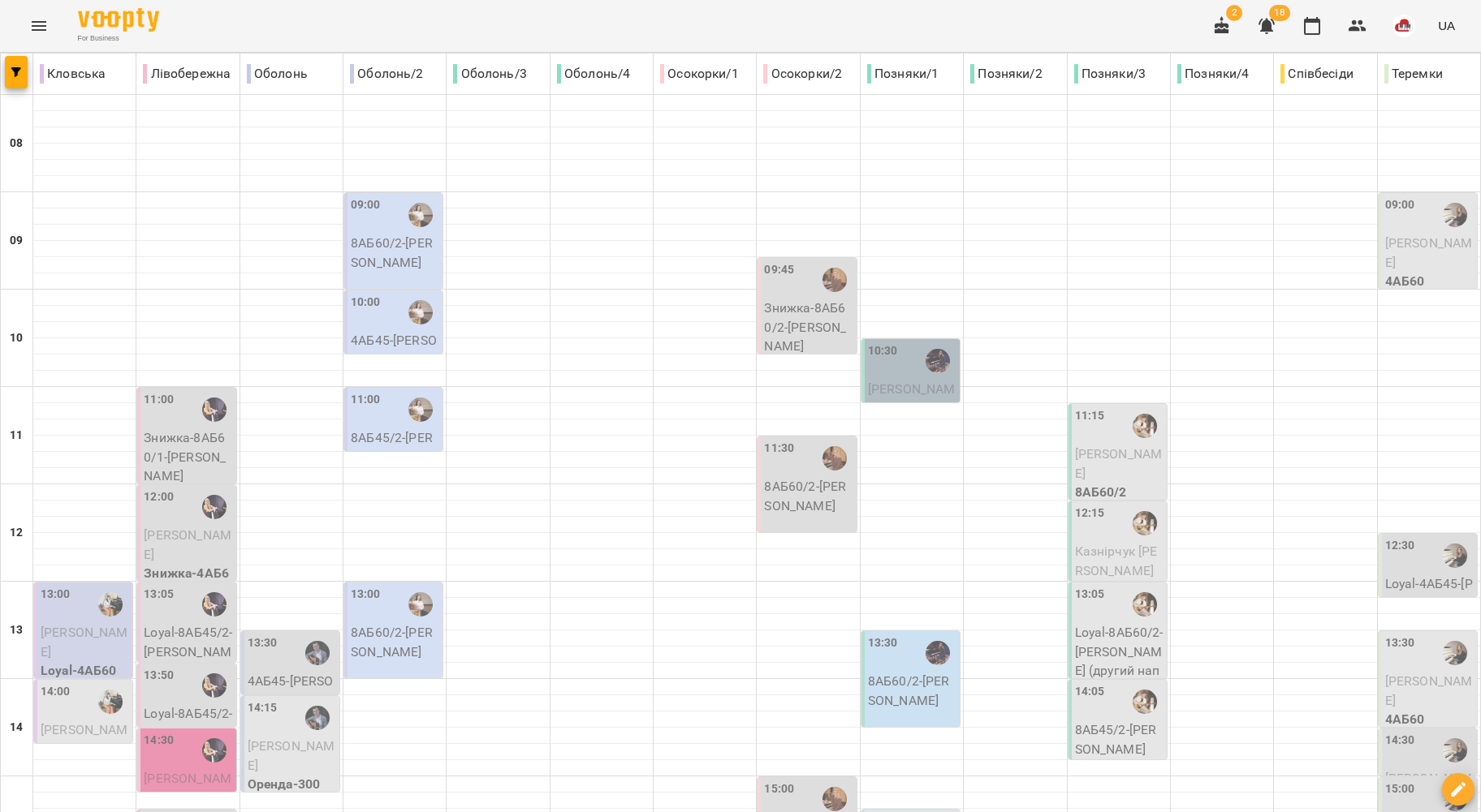
click at [196, 428] on p "Знижка-8АБ60/1 - Дмитро Клименко" at bounding box center [188, 457] width 89 height 57
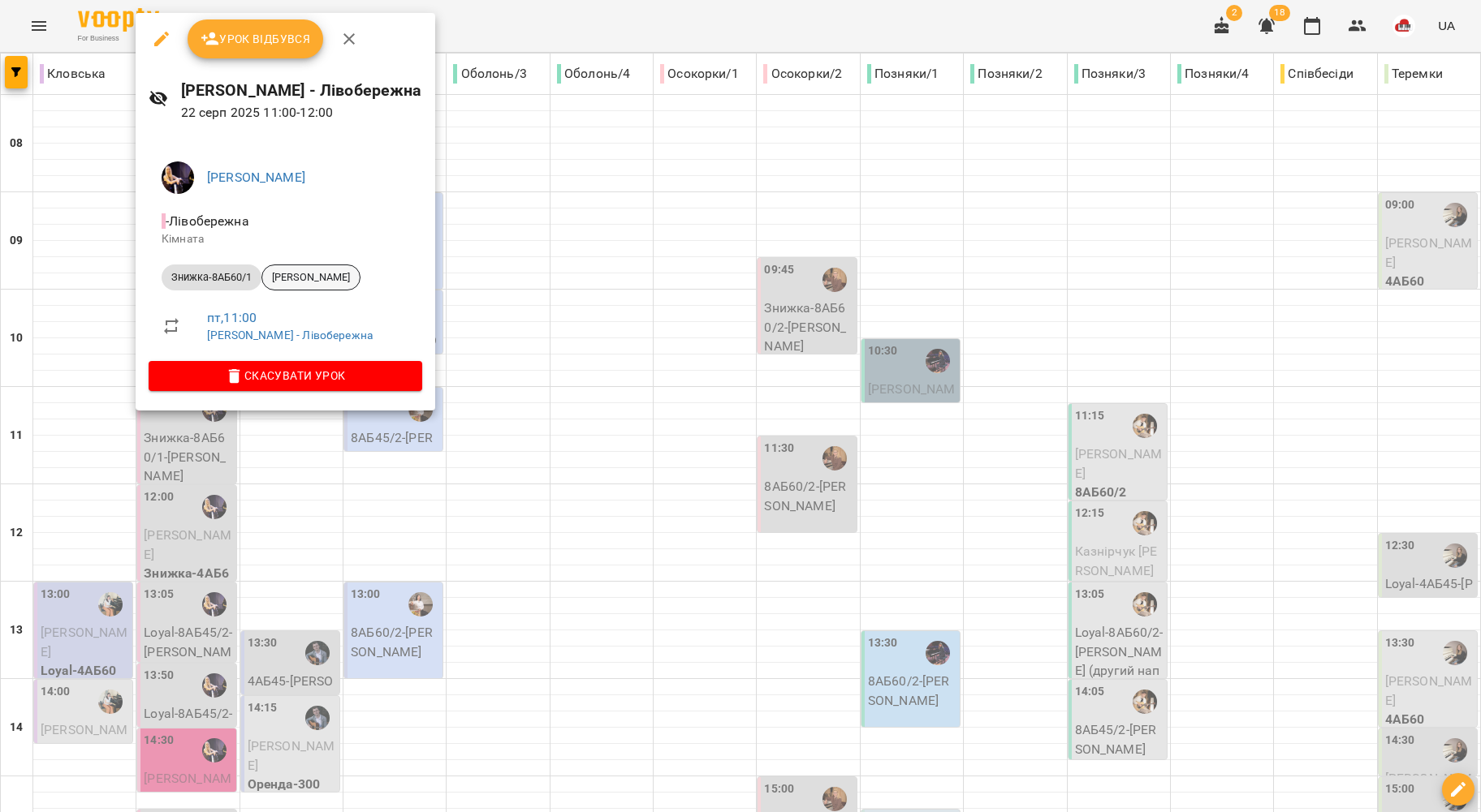
click at [295, 284] on span "Дмитро Клименко" at bounding box center [311, 278] width 98 height 15
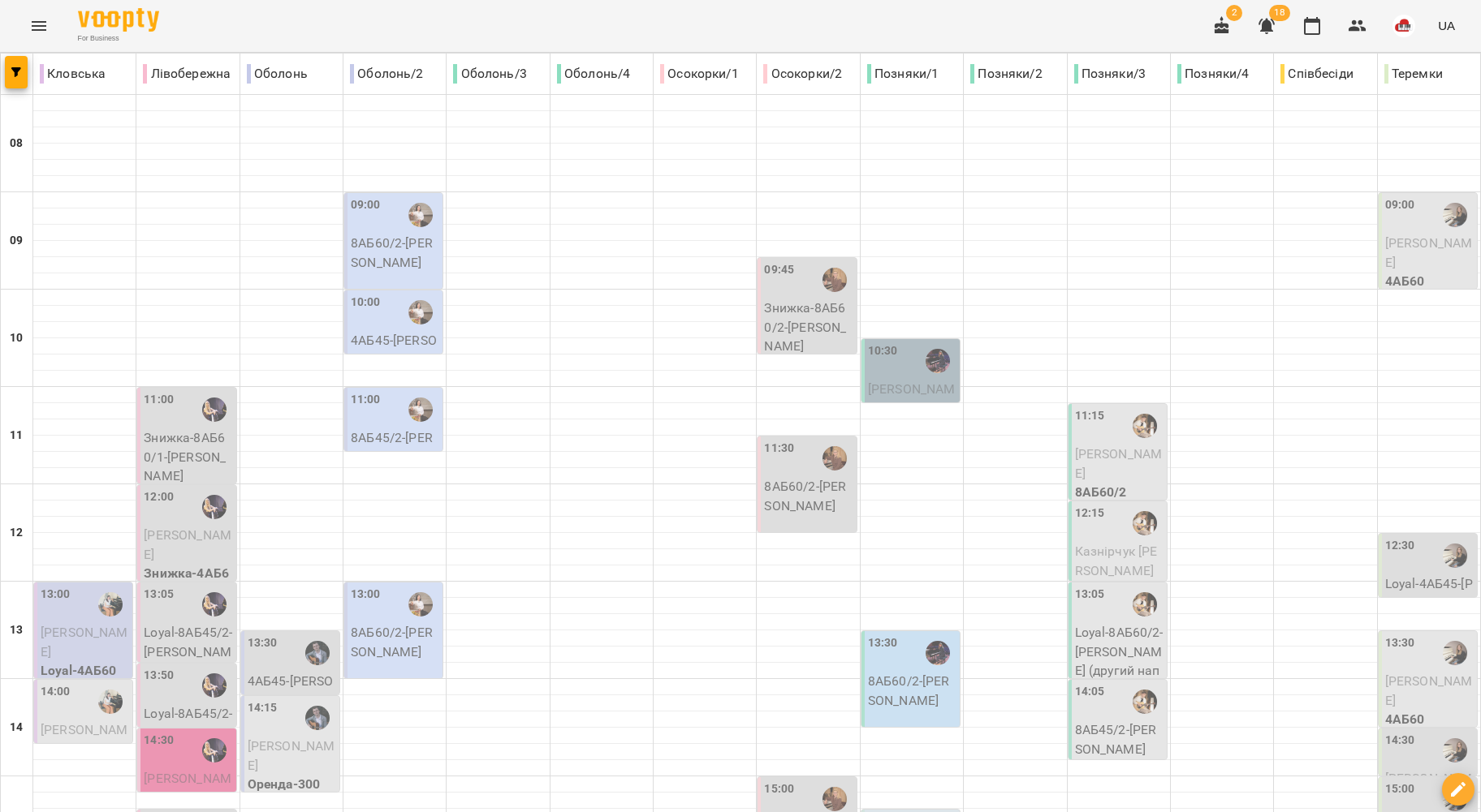
click at [367, 334] on p "4АБ45 - Юрченко Кароліна" at bounding box center [395, 350] width 89 height 38
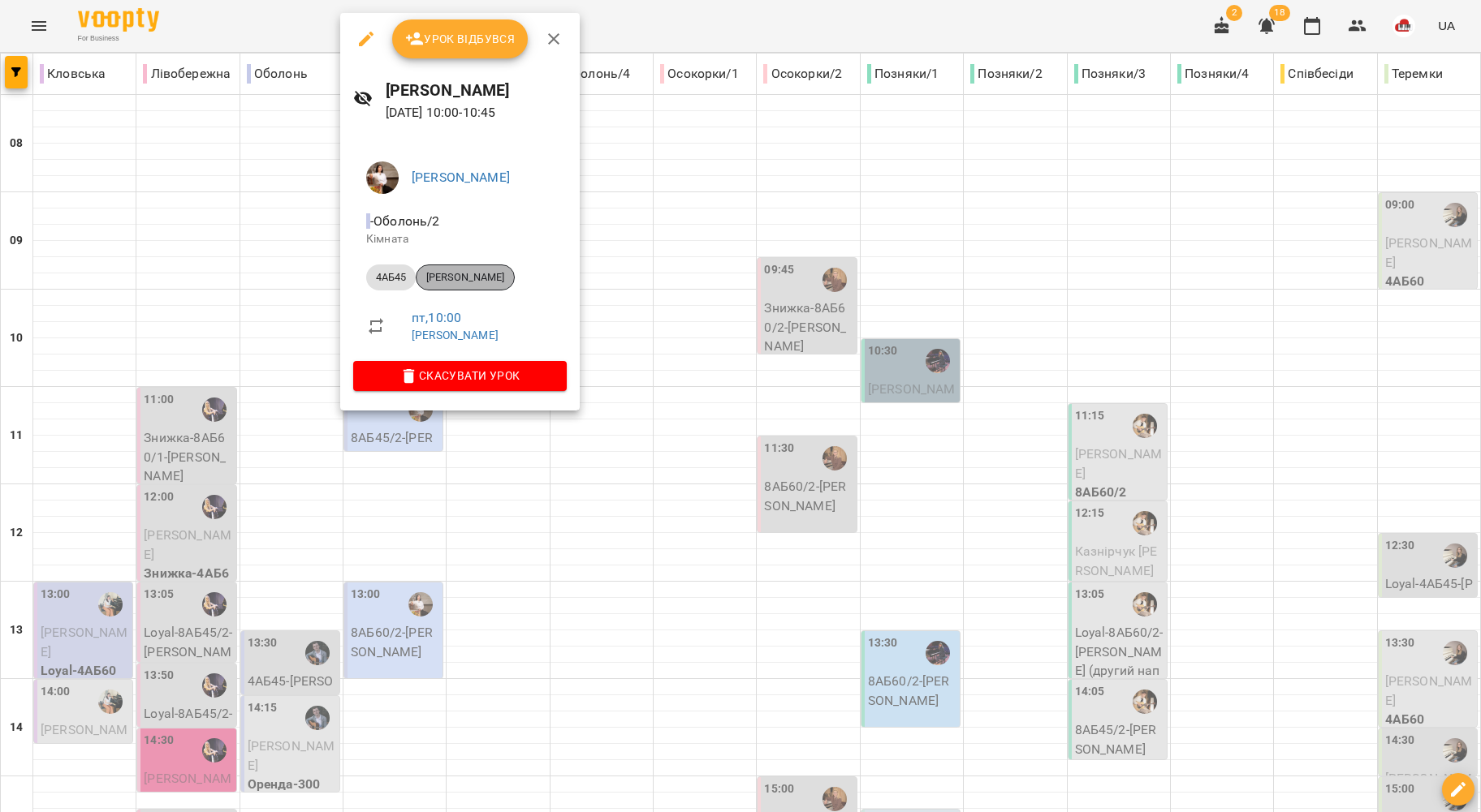
click at [471, 284] on span "[PERSON_NAME]" at bounding box center [465, 278] width 98 height 15
